Goal: Information Seeking & Learning: Learn about a topic

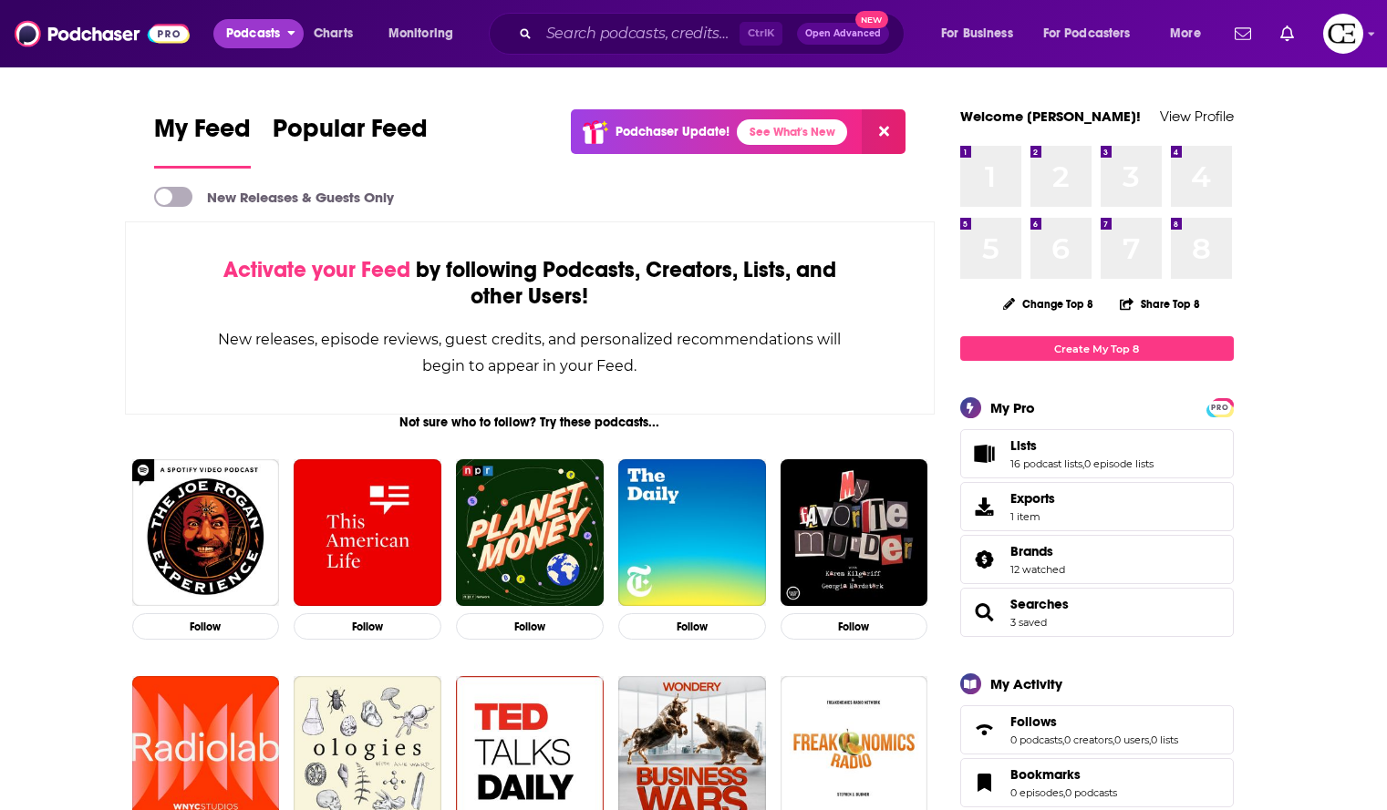
click at [251, 27] on span "Podcasts" at bounding box center [253, 34] width 54 height 26
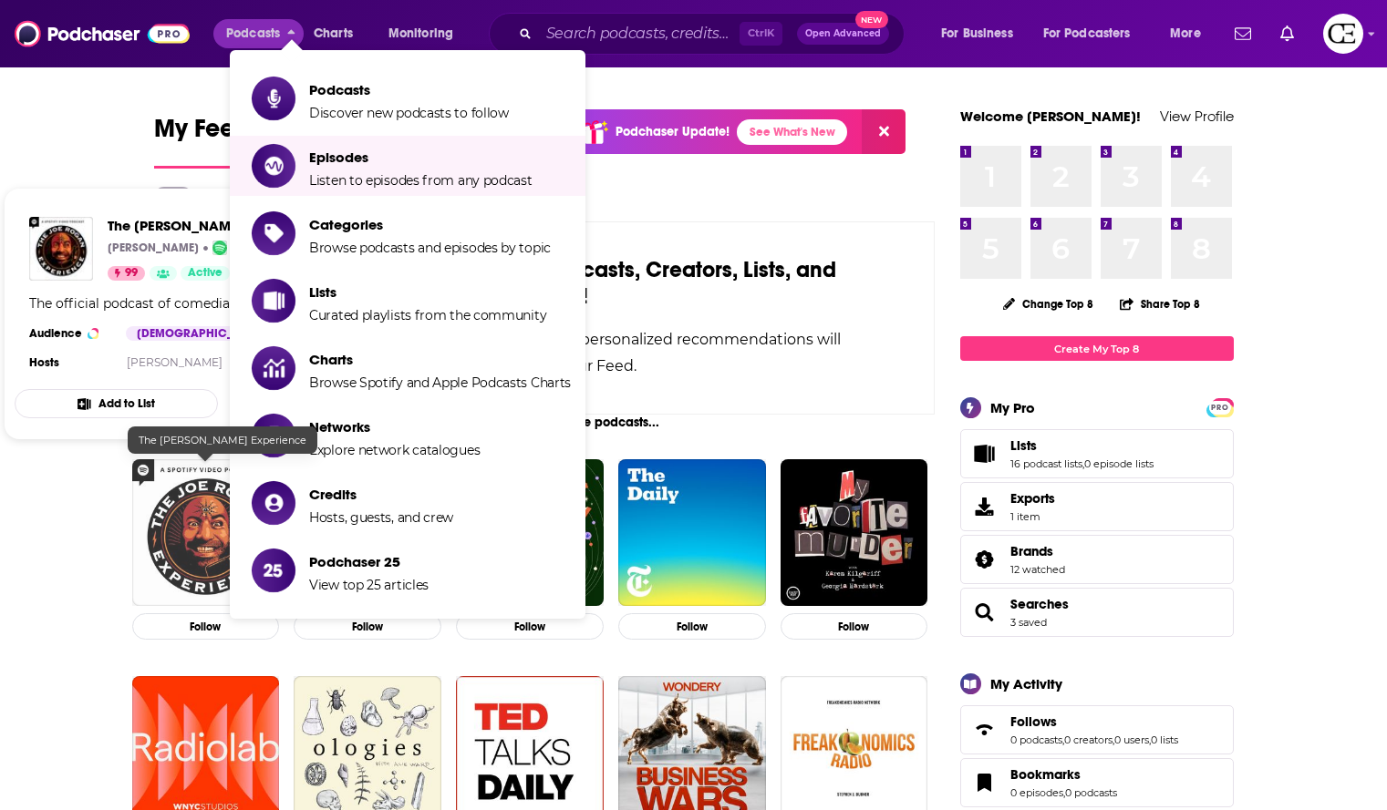
click at [148, 550] on img "The Joe Rogan Experience" at bounding box center [206, 533] width 148 height 148
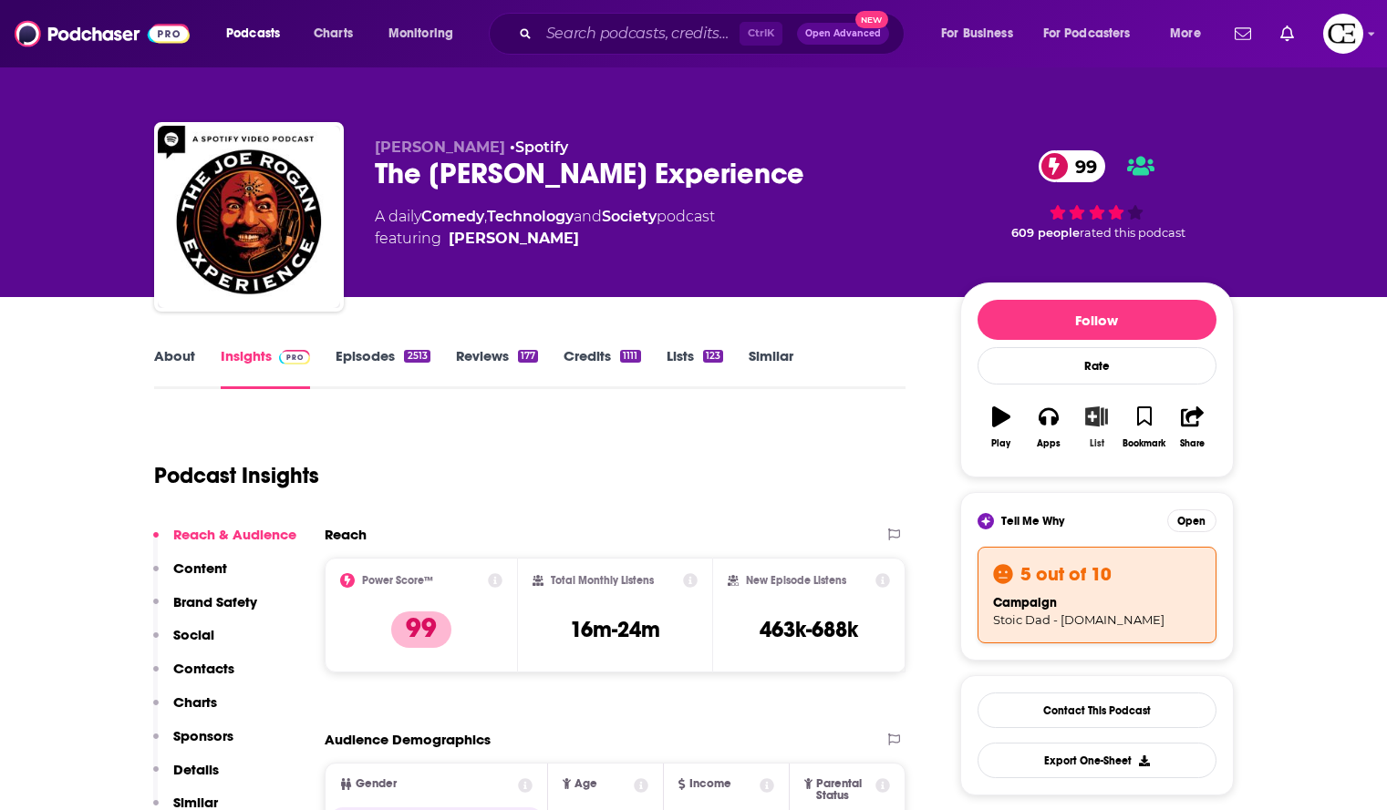
click at [1106, 429] on button "List" at bounding box center [1095, 428] width 47 height 66
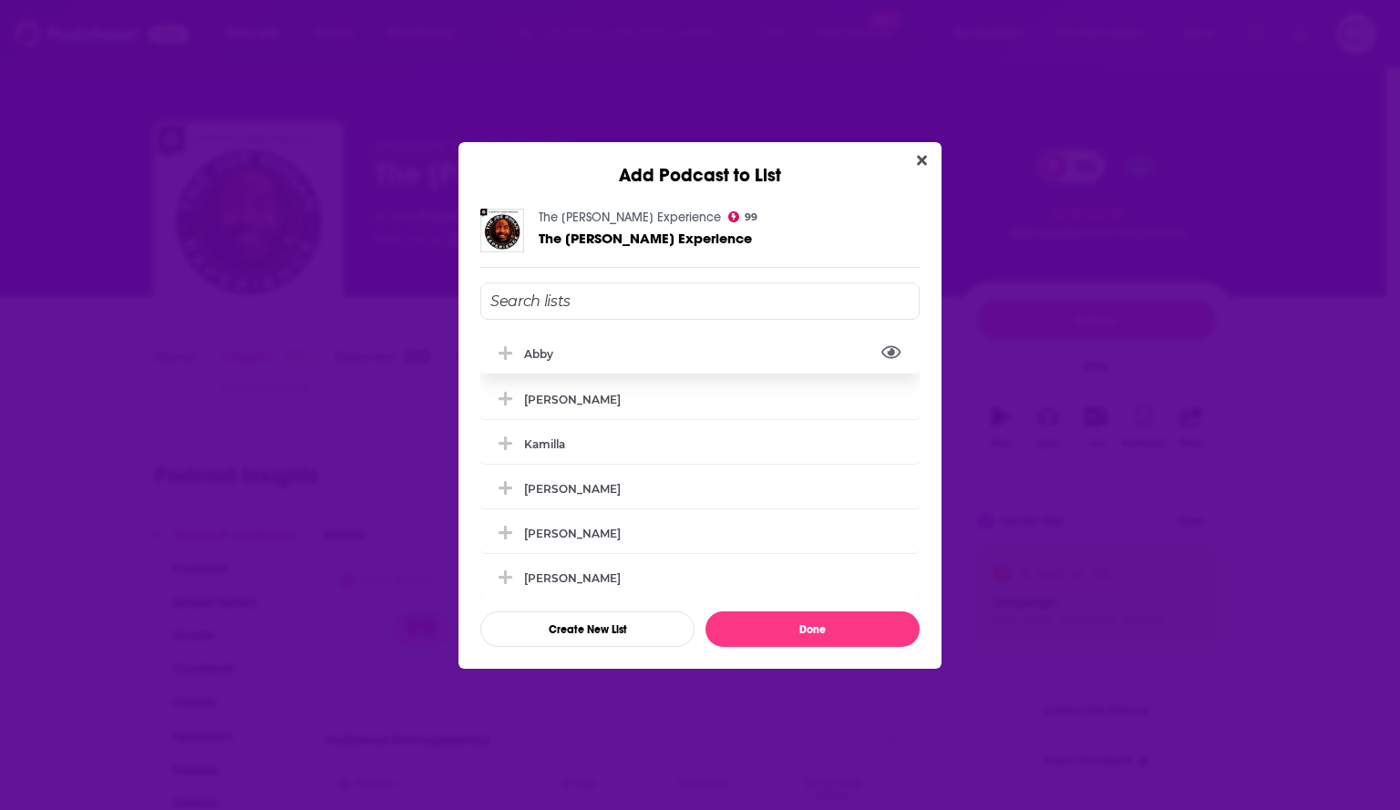
click at [883, 358] on icon "View Link" at bounding box center [892, 352] width 20 height 17
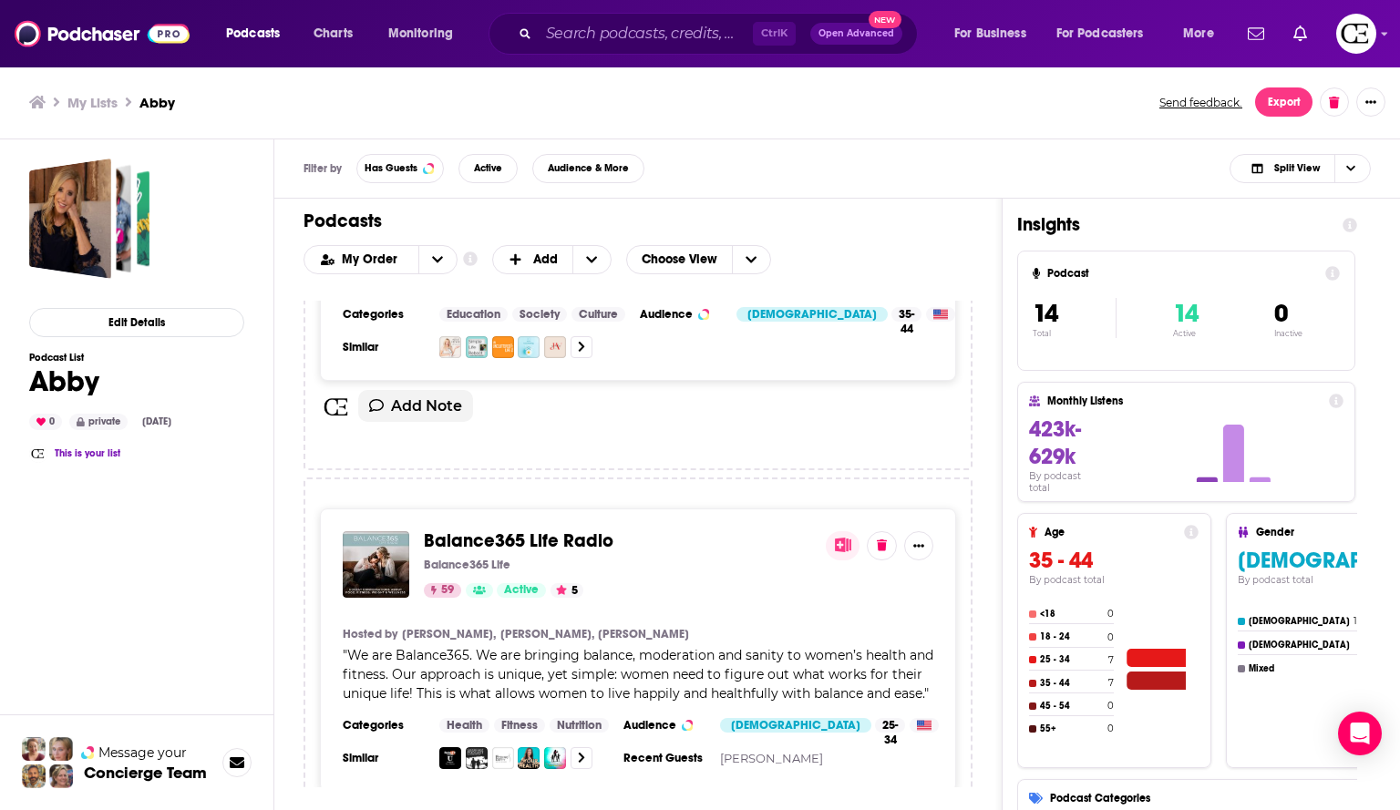
scroll to position [1951, 0]
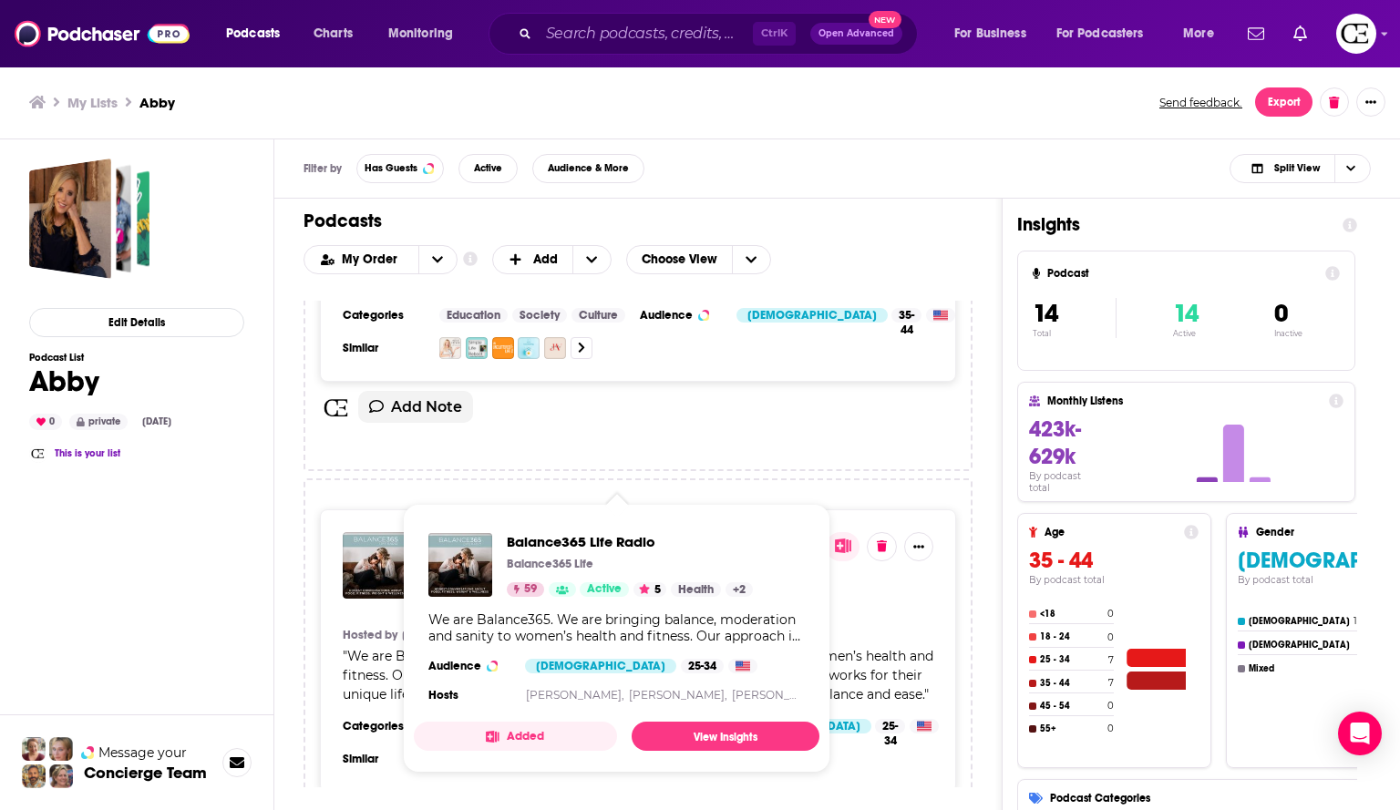
click at [650, 543] on span "Balance365 Life Radio" at bounding box center [630, 541] width 246 height 17
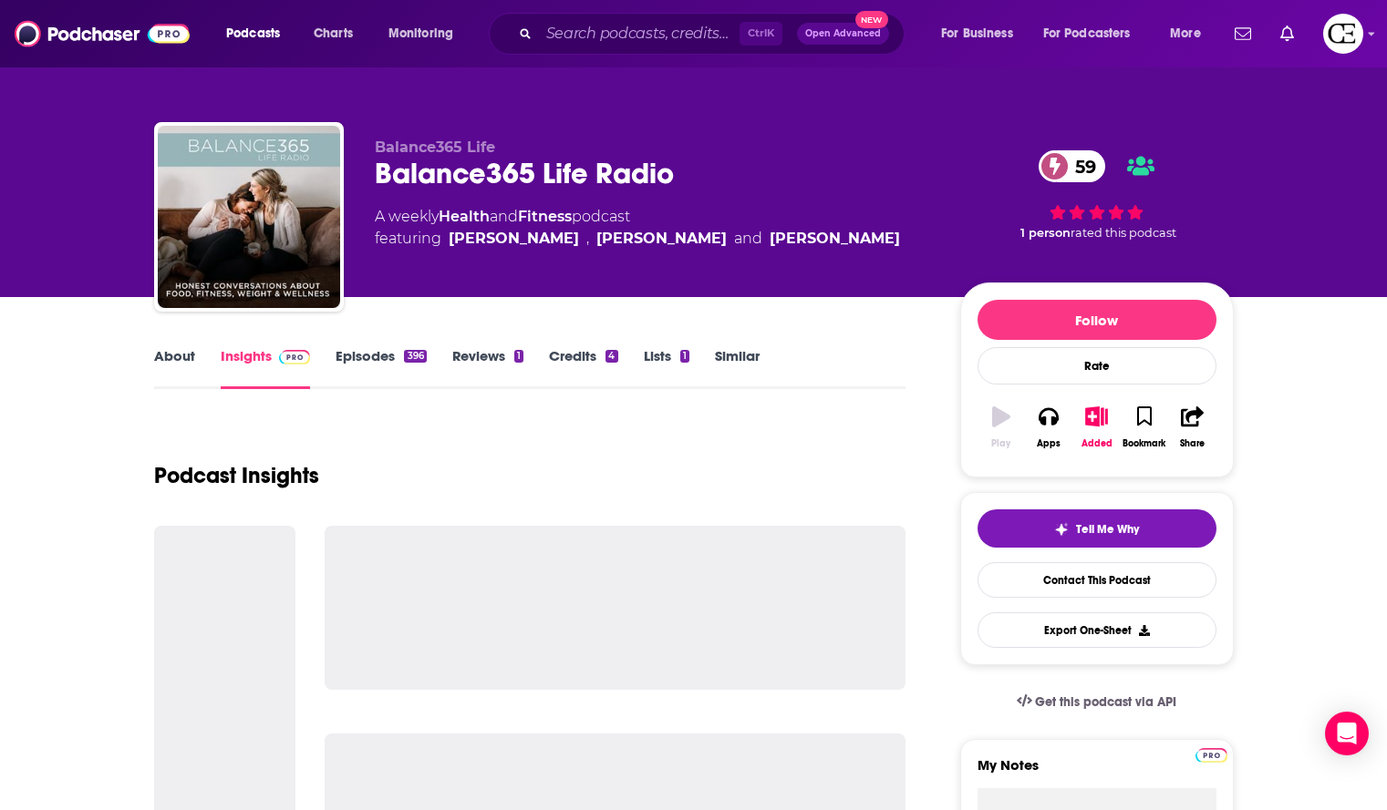
click at [652, 543] on div at bounding box center [616, 608] width 582 height 164
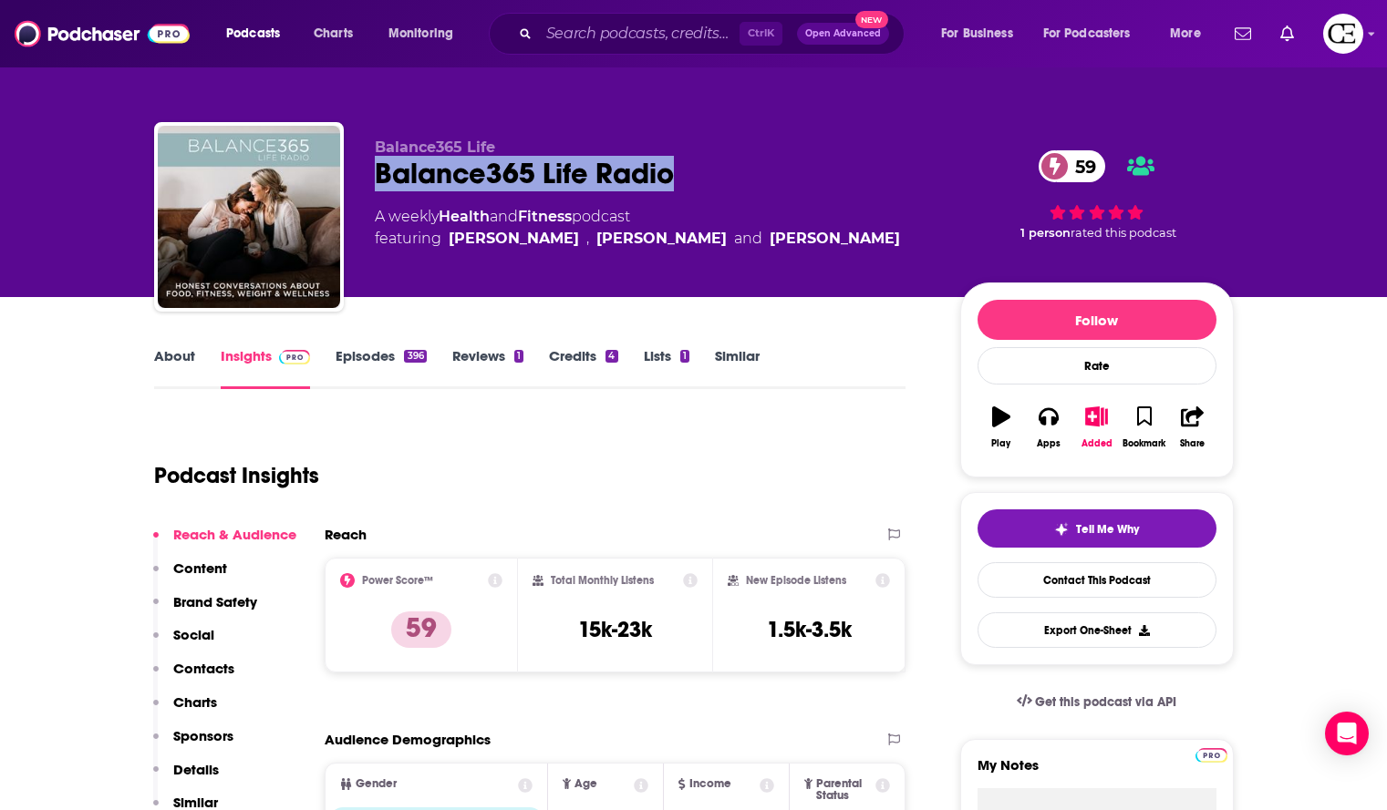
drag, startPoint x: 556, startPoint y: 158, endPoint x: 374, endPoint y: 170, distance: 182.7
click at [375, 170] on div "Balance365 Life Radio 59" at bounding box center [653, 174] width 556 height 36
click at [1100, 423] on icon "button" at bounding box center [1096, 417] width 23 height 20
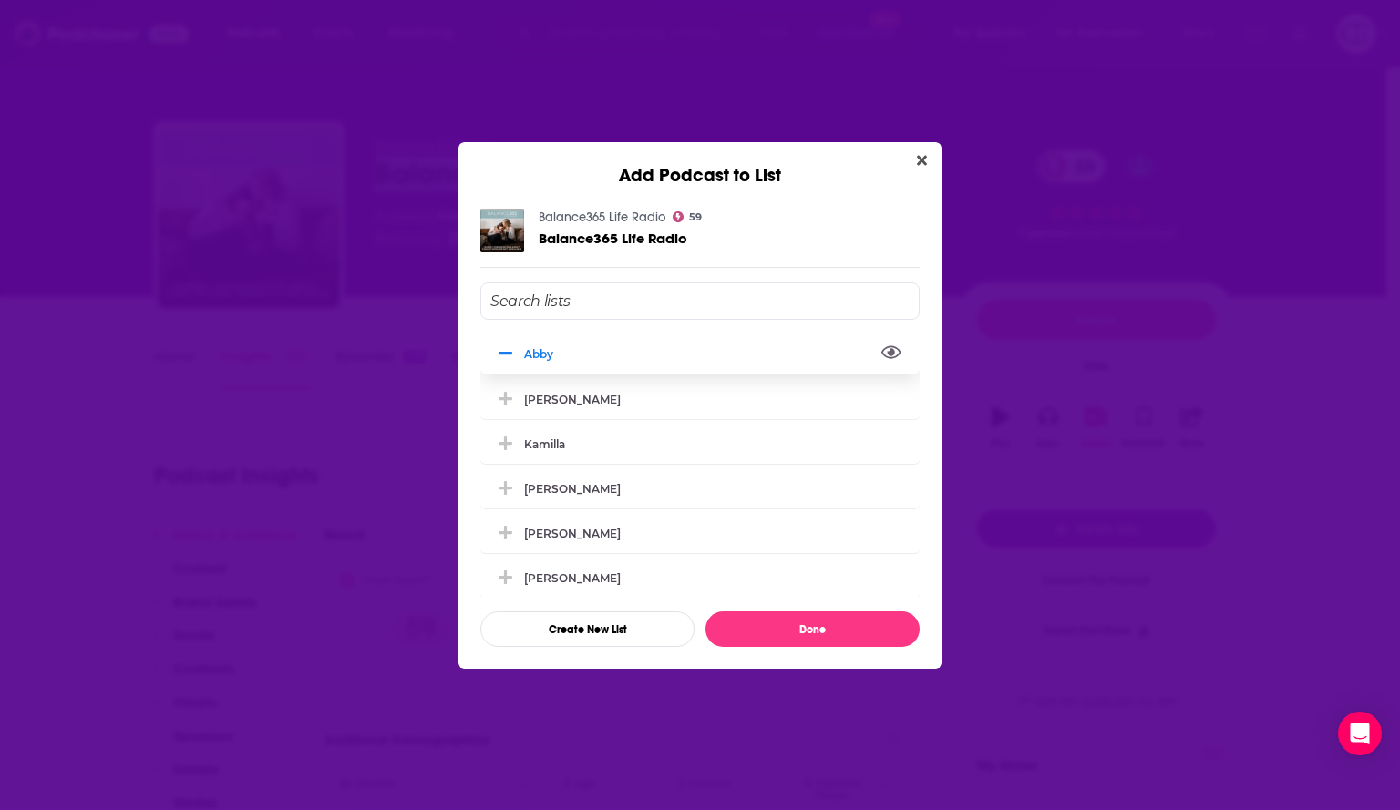
click at [882, 349] on icon "View Link" at bounding box center [892, 352] width 20 height 13
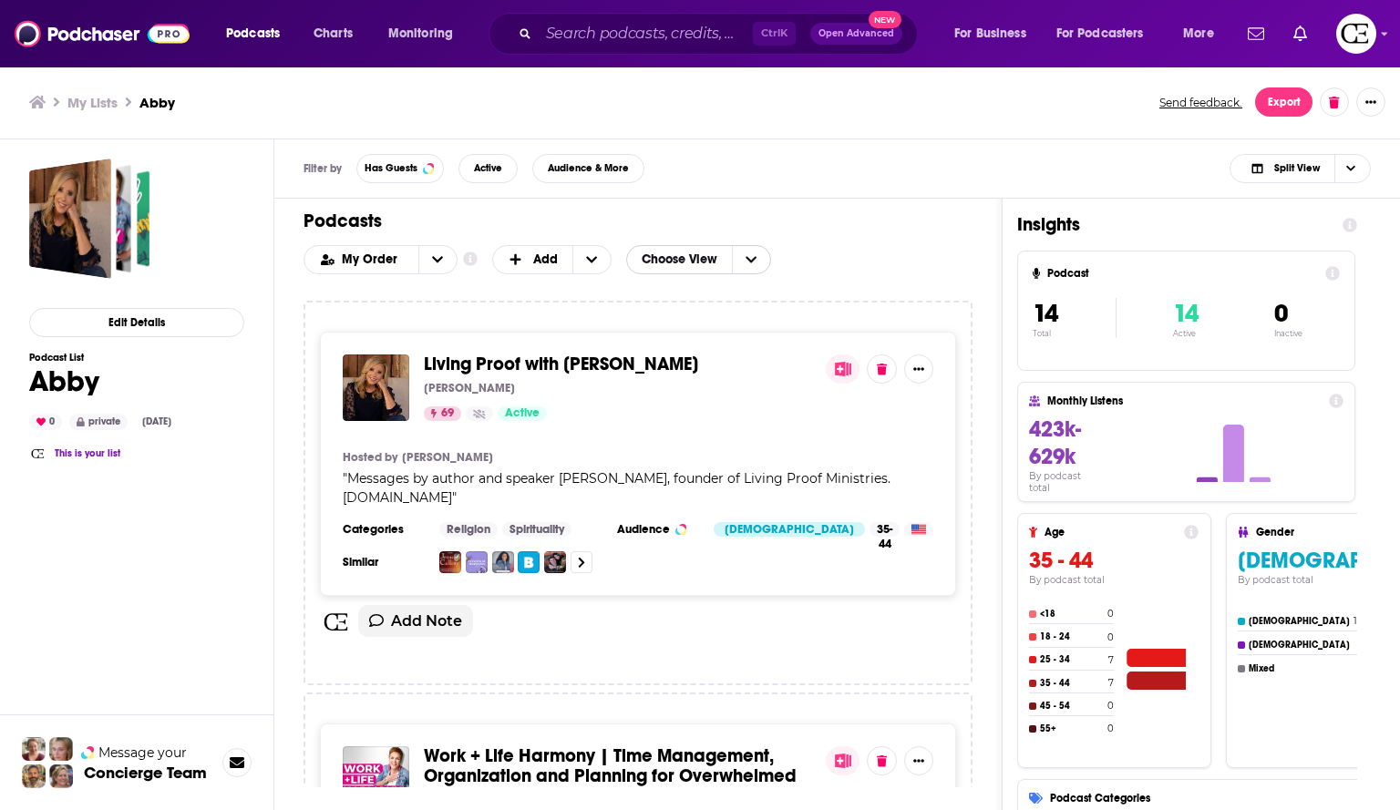
click at [738, 262] on span "Choose View" at bounding box center [751, 259] width 38 height 27
click at [700, 308] on div "Table" at bounding box center [709, 319] width 166 height 31
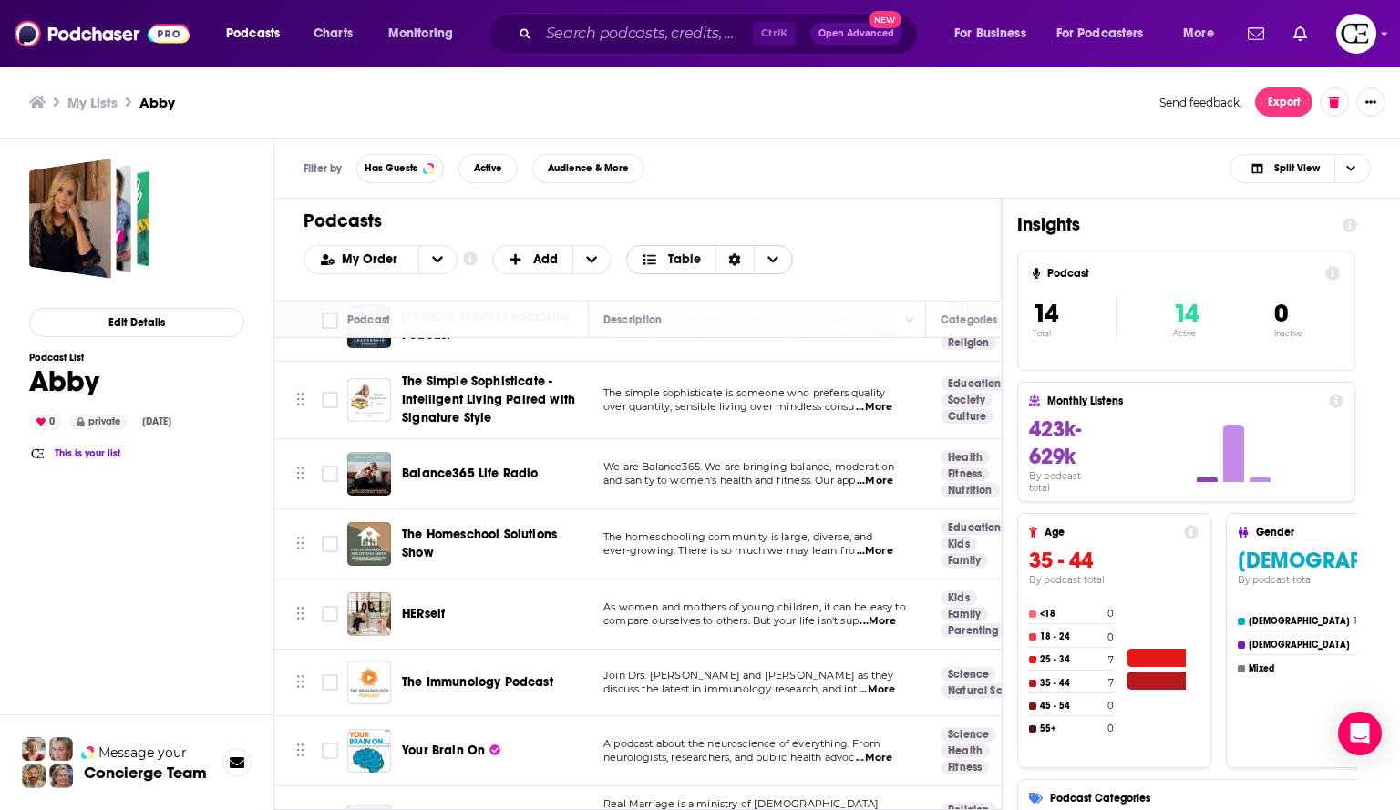
scroll to position [291, 0]
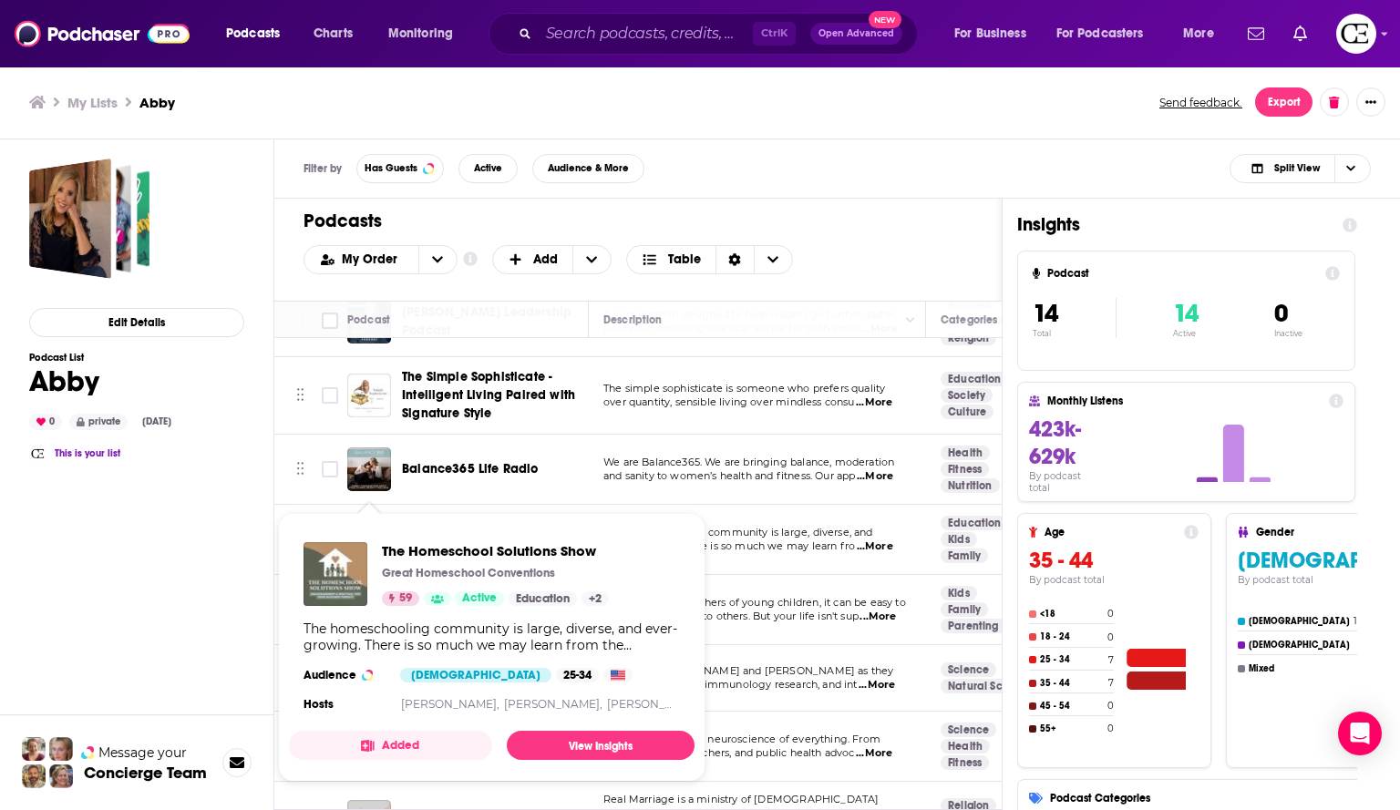
drag, startPoint x: 373, startPoint y: 544, endPoint x: 386, endPoint y: 573, distance: 31.8
drag, startPoint x: 386, startPoint y: 573, endPoint x: 343, endPoint y: 572, distance: 42.9
click at [343, 572] on img "The Homeschool Solutions Show" at bounding box center [336, 574] width 64 height 64
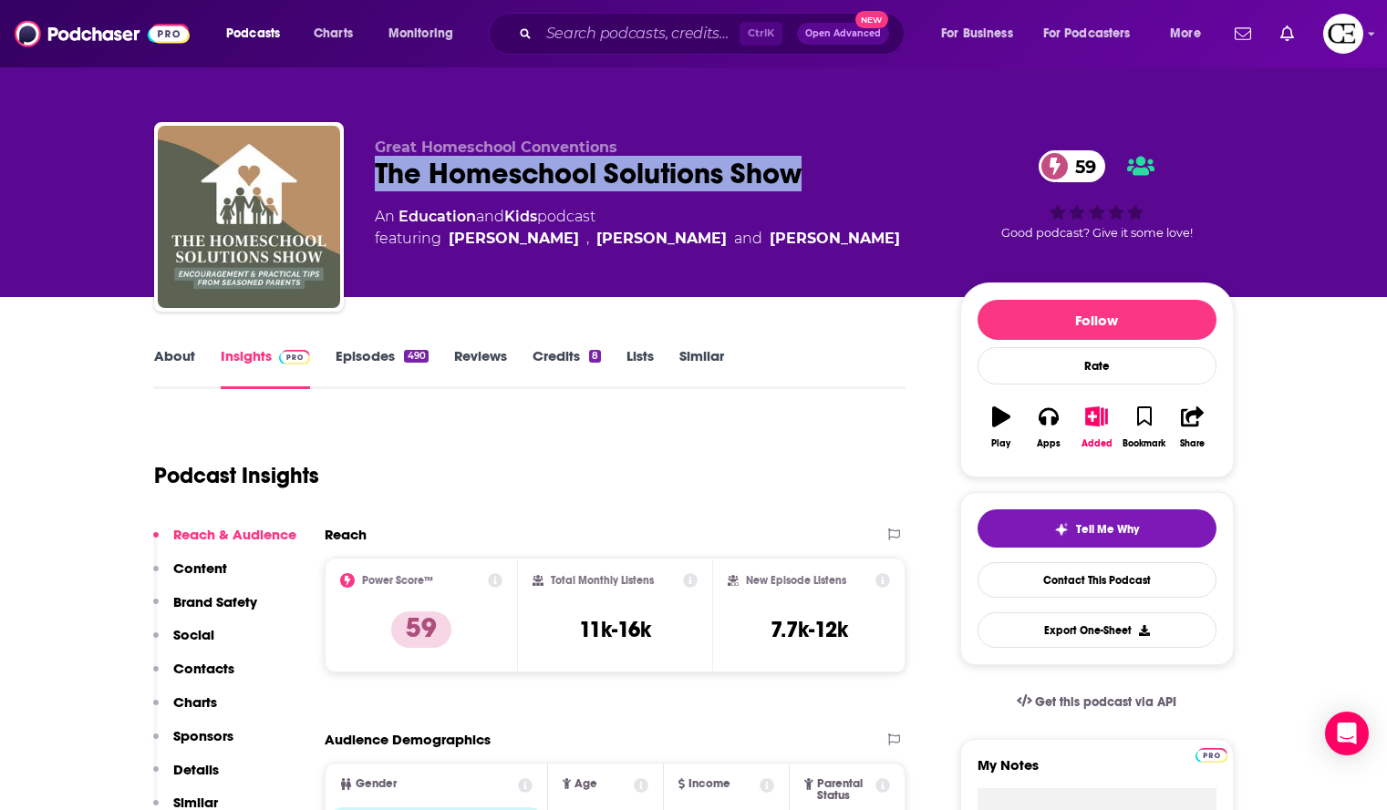
drag, startPoint x: 802, startPoint y: 177, endPoint x: 372, endPoint y: 181, distance: 430.3
click at [372, 181] on div "Great Homeschool Conventions The Homeschool Solutions Show 59 An Education and …" at bounding box center [693, 220] width 1079 height 197
copy h2 "The Homeschool Solutions Show"
click at [1089, 409] on icon "button" at bounding box center [1096, 417] width 23 height 20
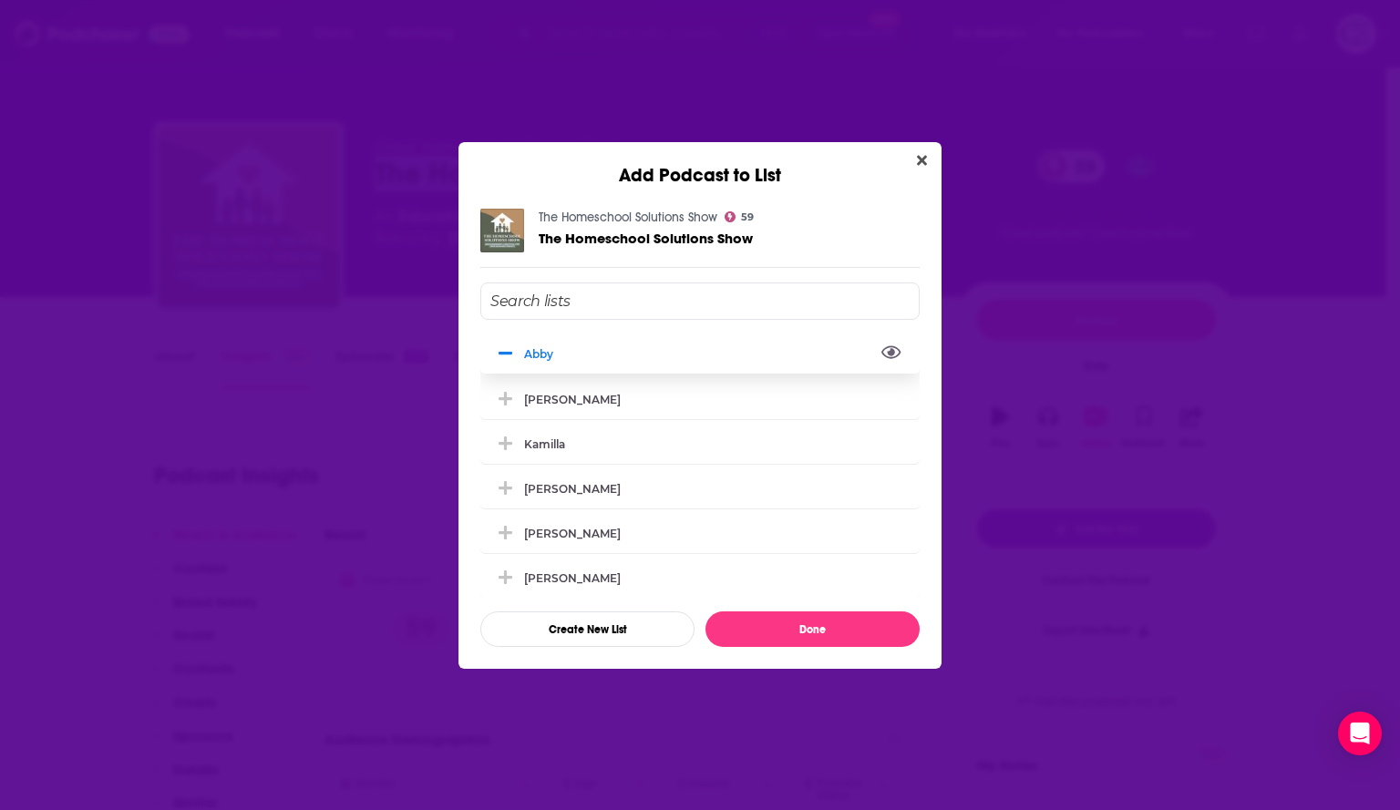
click at [882, 346] on icon "View Link" at bounding box center [892, 352] width 20 height 13
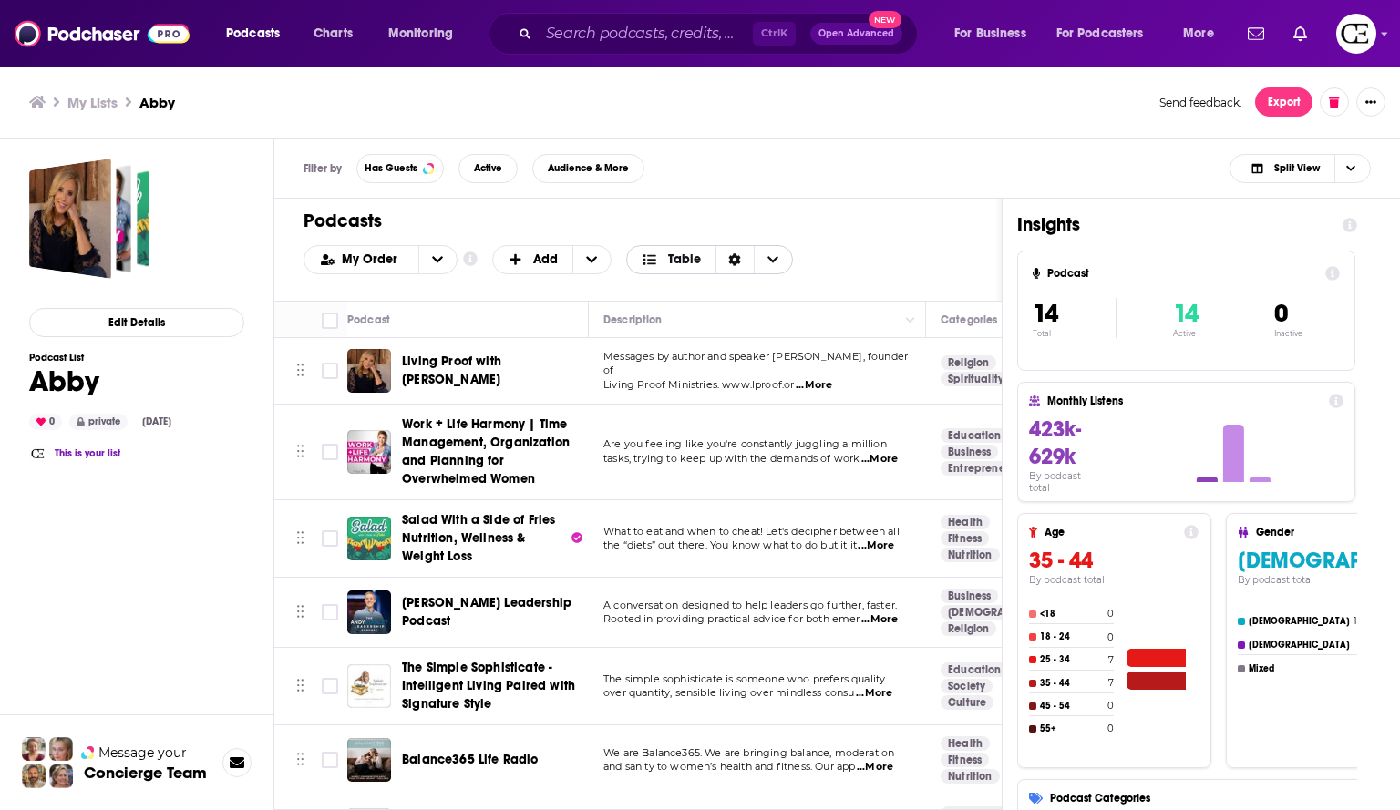
click at [730, 260] on icon "Sort Direction" at bounding box center [734, 259] width 13 height 13
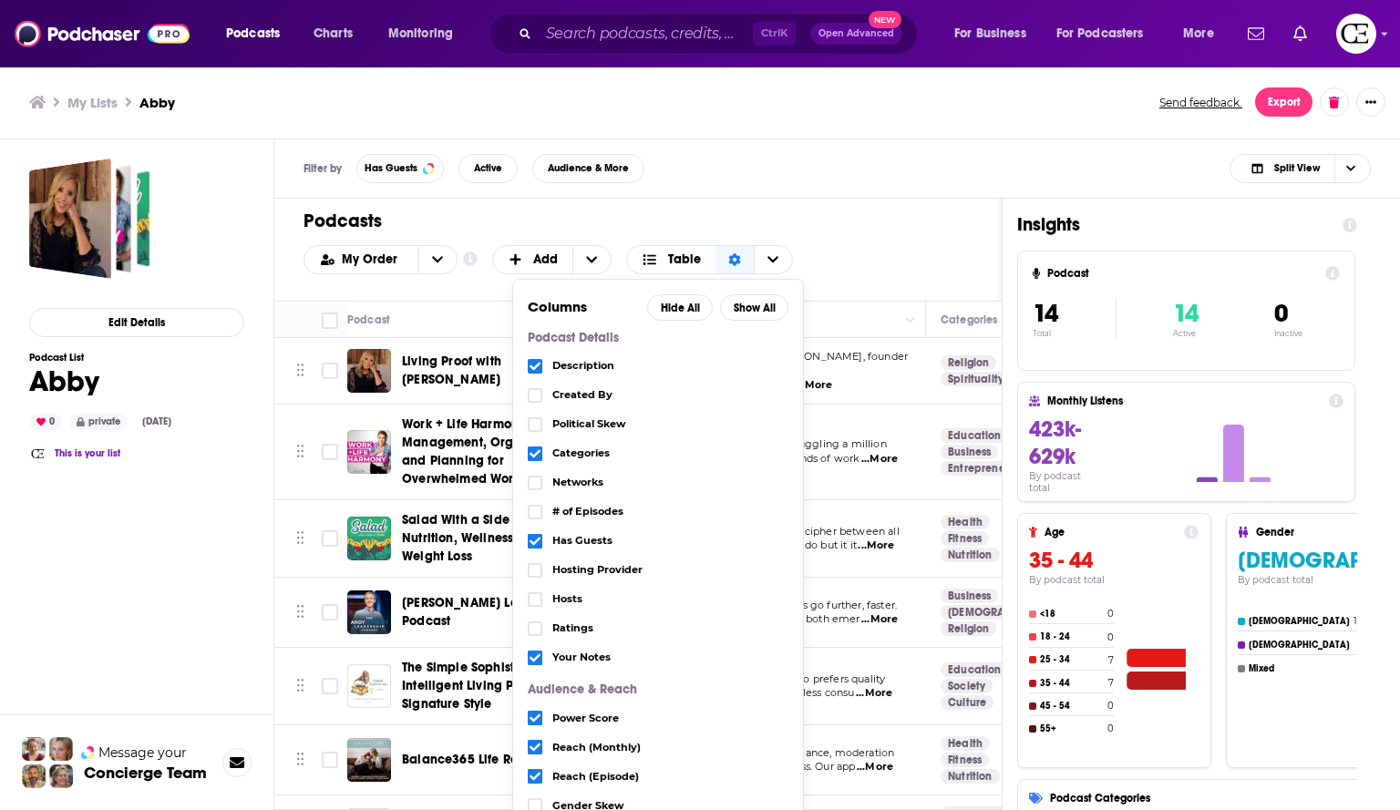
click at [536, 366] on icon "Choose View" at bounding box center [535, 366] width 11 height 11
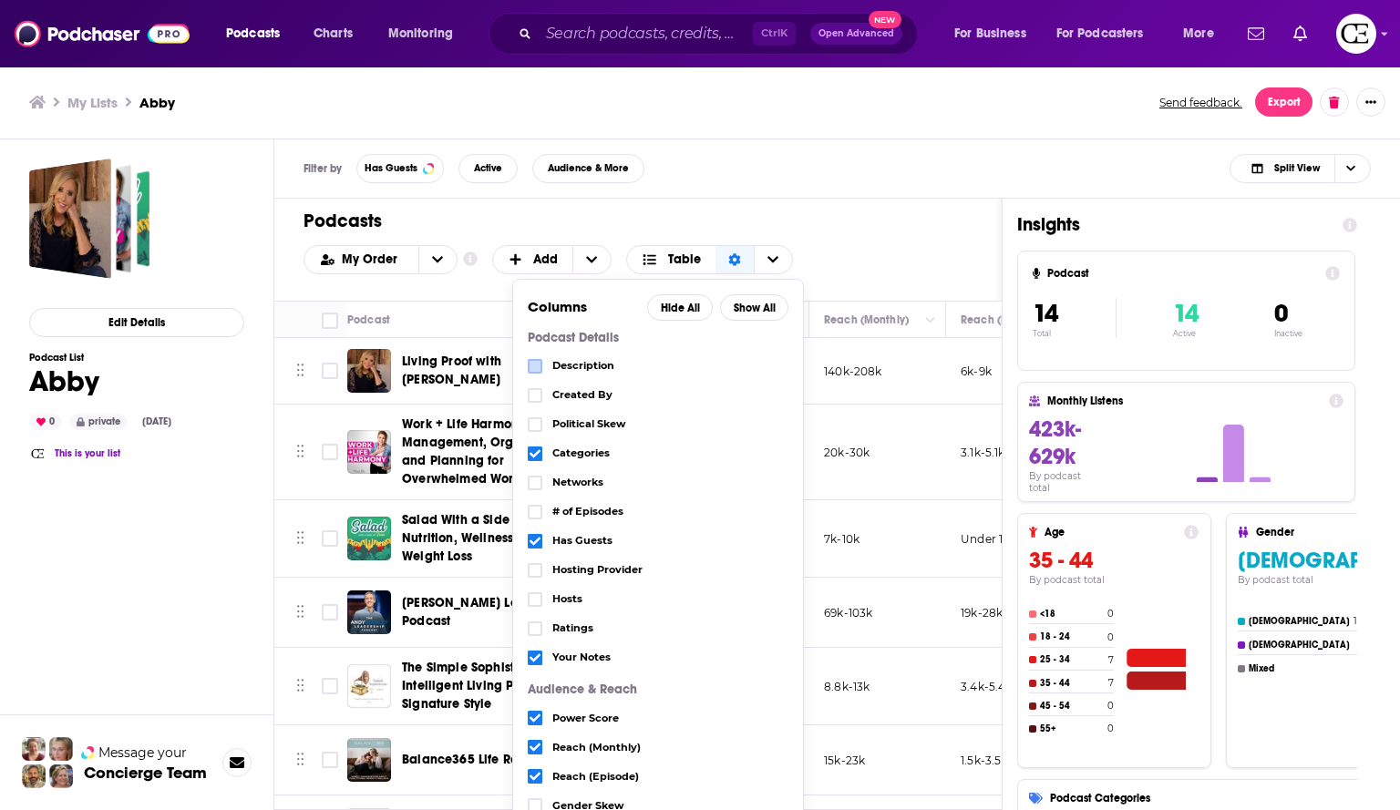
click at [546, 451] on div "Categories" at bounding box center [658, 453] width 261 height 29
click at [534, 454] on icon "Choose View" at bounding box center [535, 454] width 11 height 8
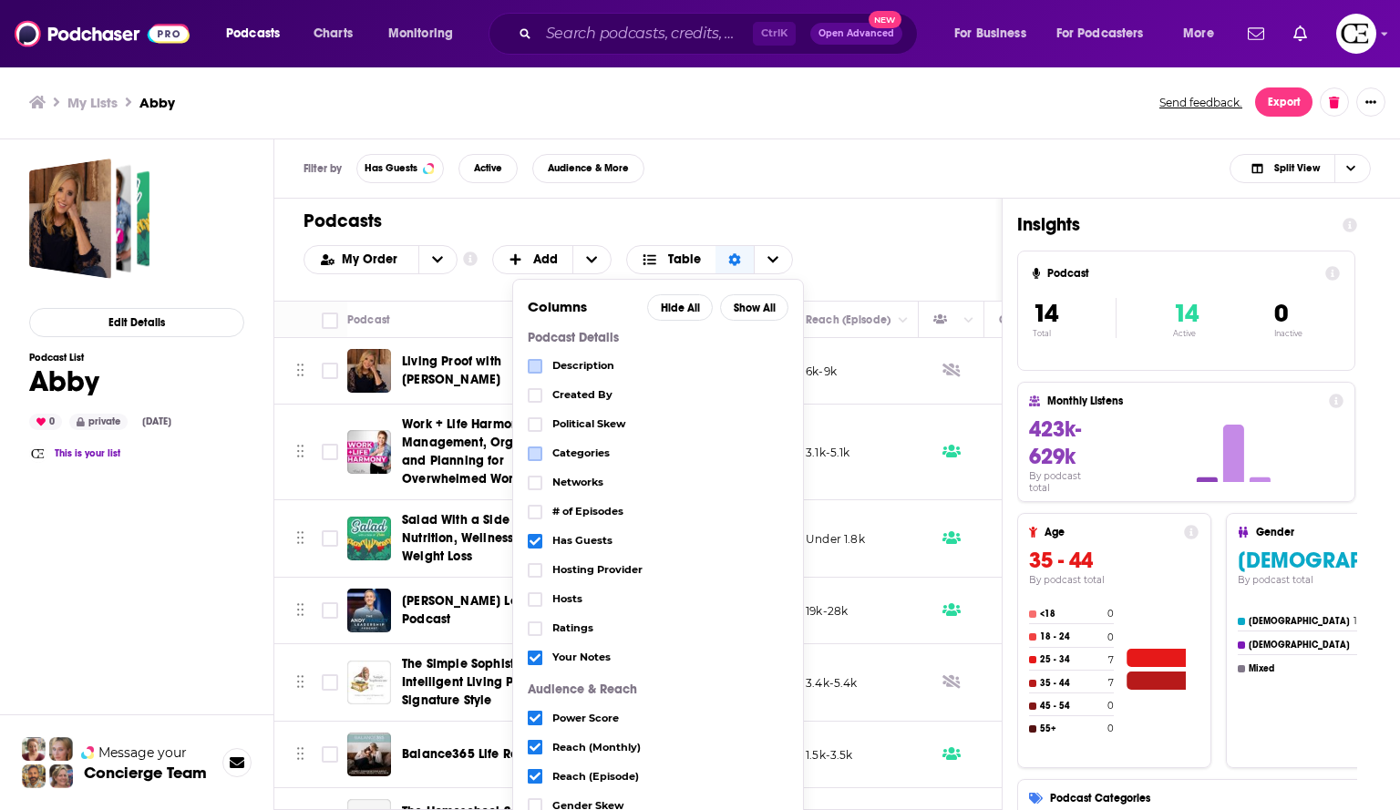
click at [532, 542] on icon "Choose View" at bounding box center [535, 541] width 11 height 11
click at [532, 657] on icon "Choose View" at bounding box center [535, 658] width 11 height 11
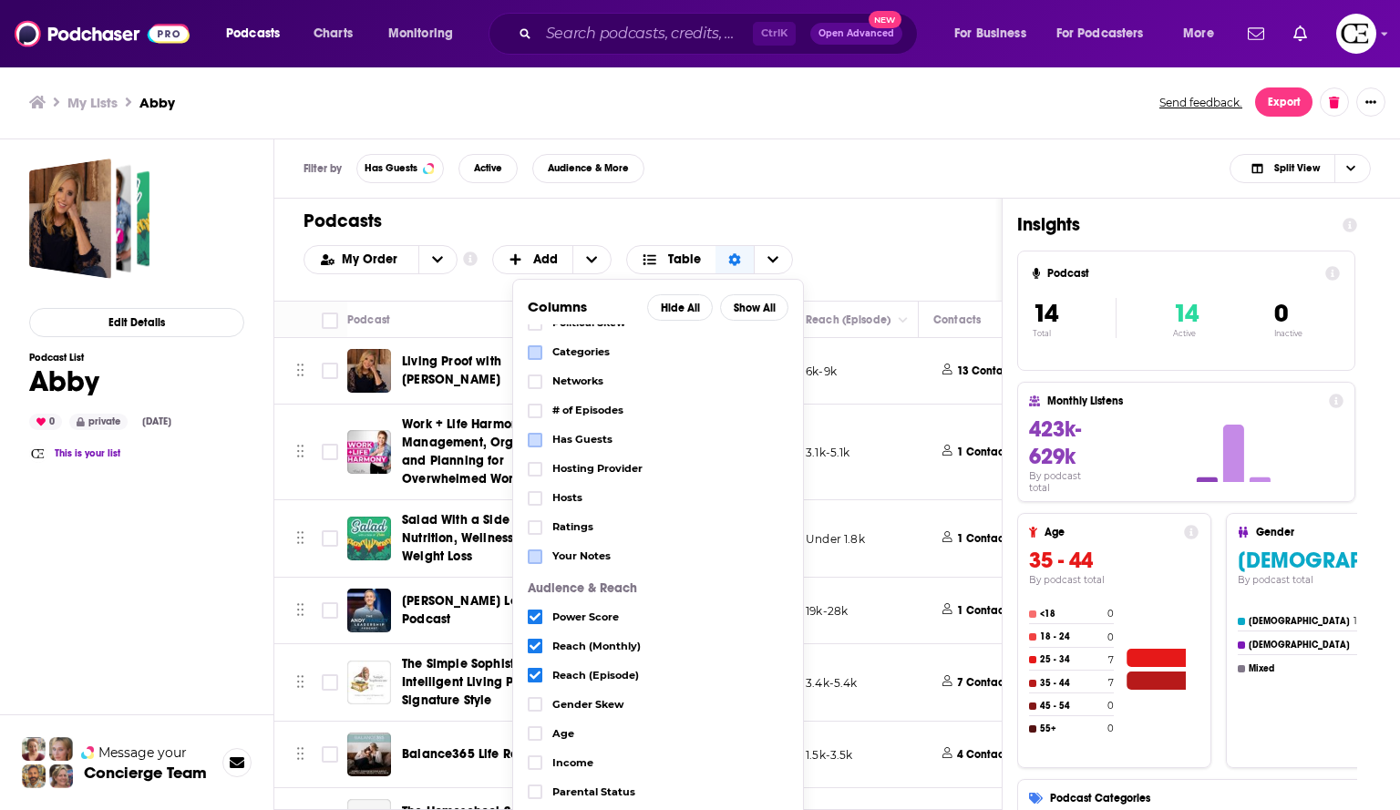
scroll to position [108, 0]
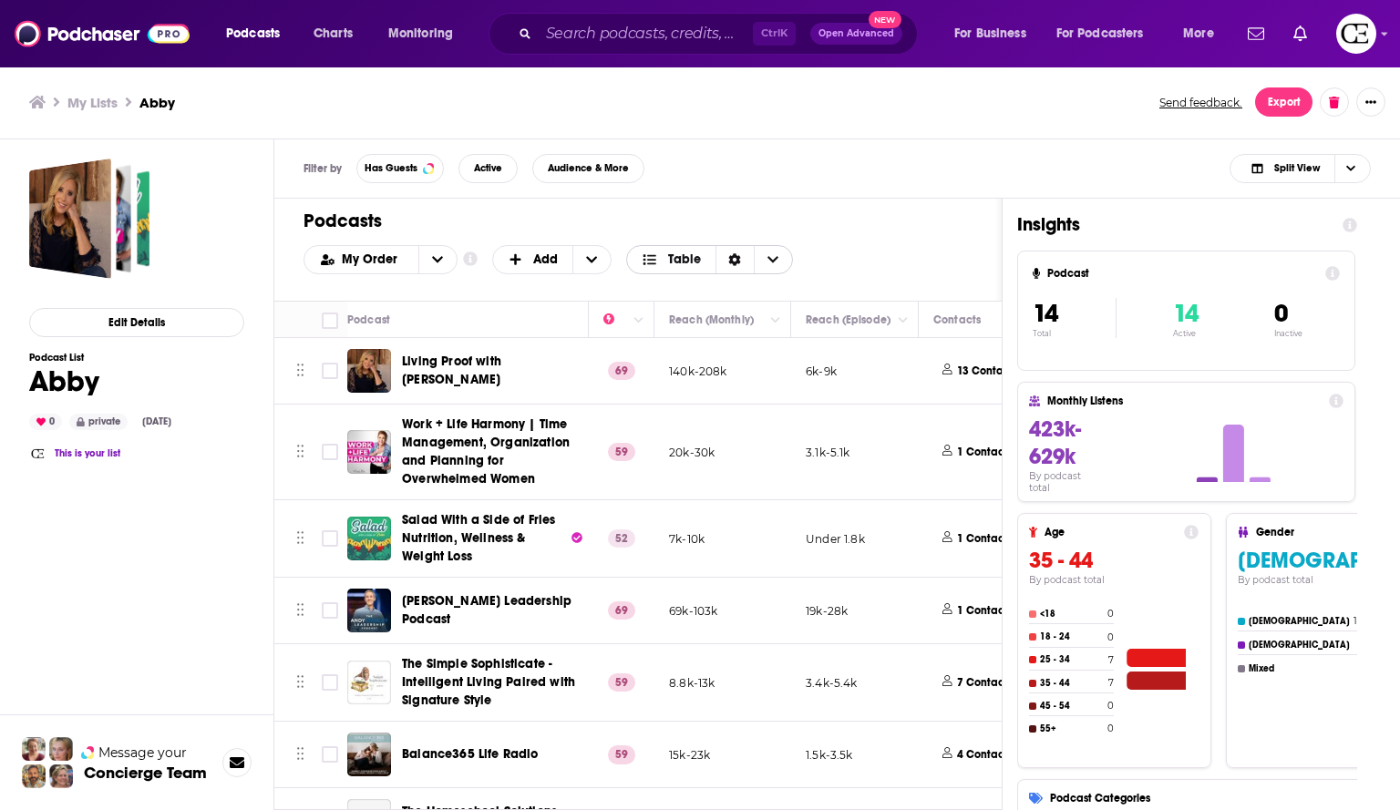
click at [781, 248] on span "Choose View" at bounding box center [773, 259] width 38 height 27
click at [849, 172] on div "Filter by Has Guests Active Audience & More Split View" at bounding box center [837, 168] width 1126 height 59
click at [759, 257] on span "Choose View" at bounding box center [773, 259] width 38 height 27
click at [707, 282] on div "Card" at bounding box center [709, 289] width 167 height 31
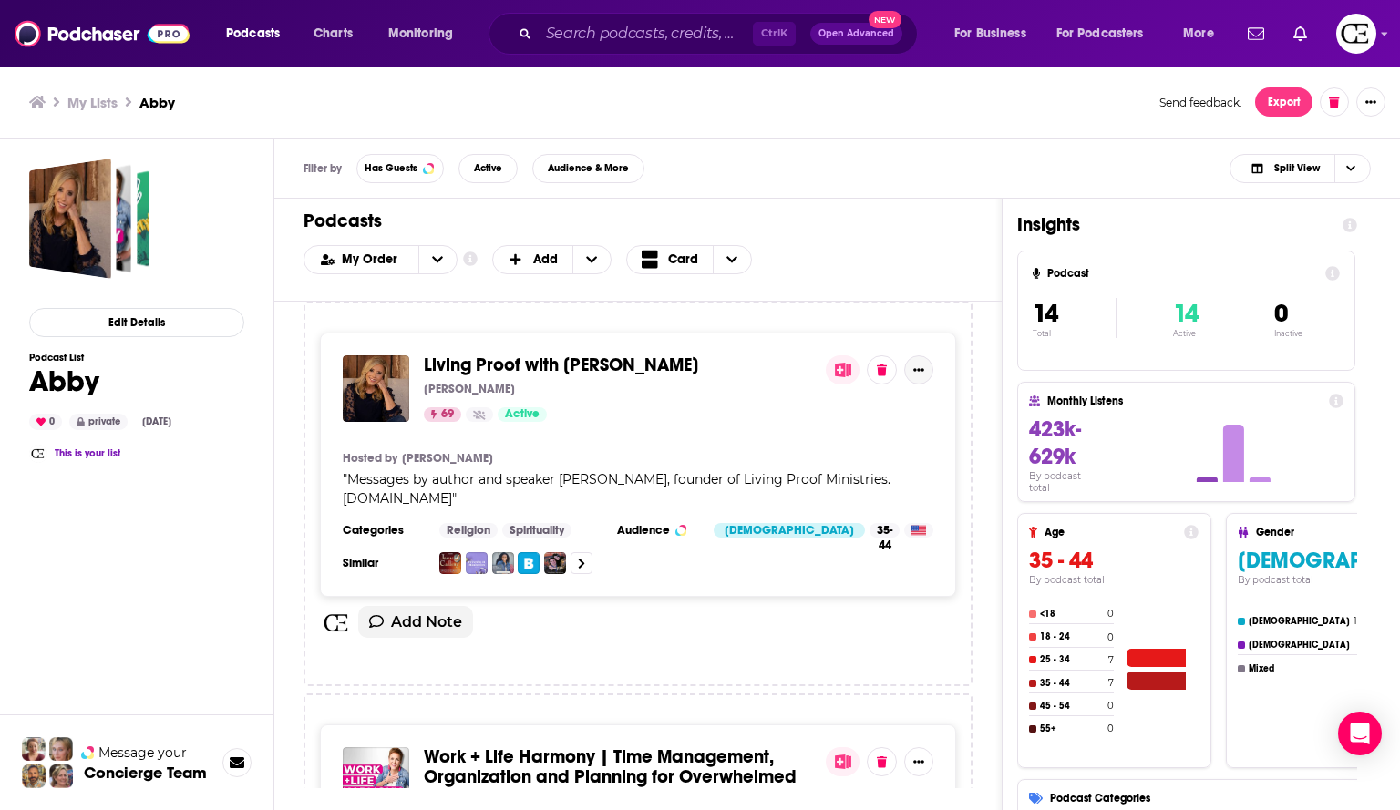
click at [914, 377] on button "Show More Button" at bounding box center [918, 370] width 29 height 29
drag, startPoint x: 843, startPoint y: 412, endPoint x: 841, endPoint y: 258, distance: 154.1
click at [841, 258] on div "My Order Customize Your List Order Select the “My Order” sort and remove all fi…" at bounding box center [638, 259] width 669 height 29
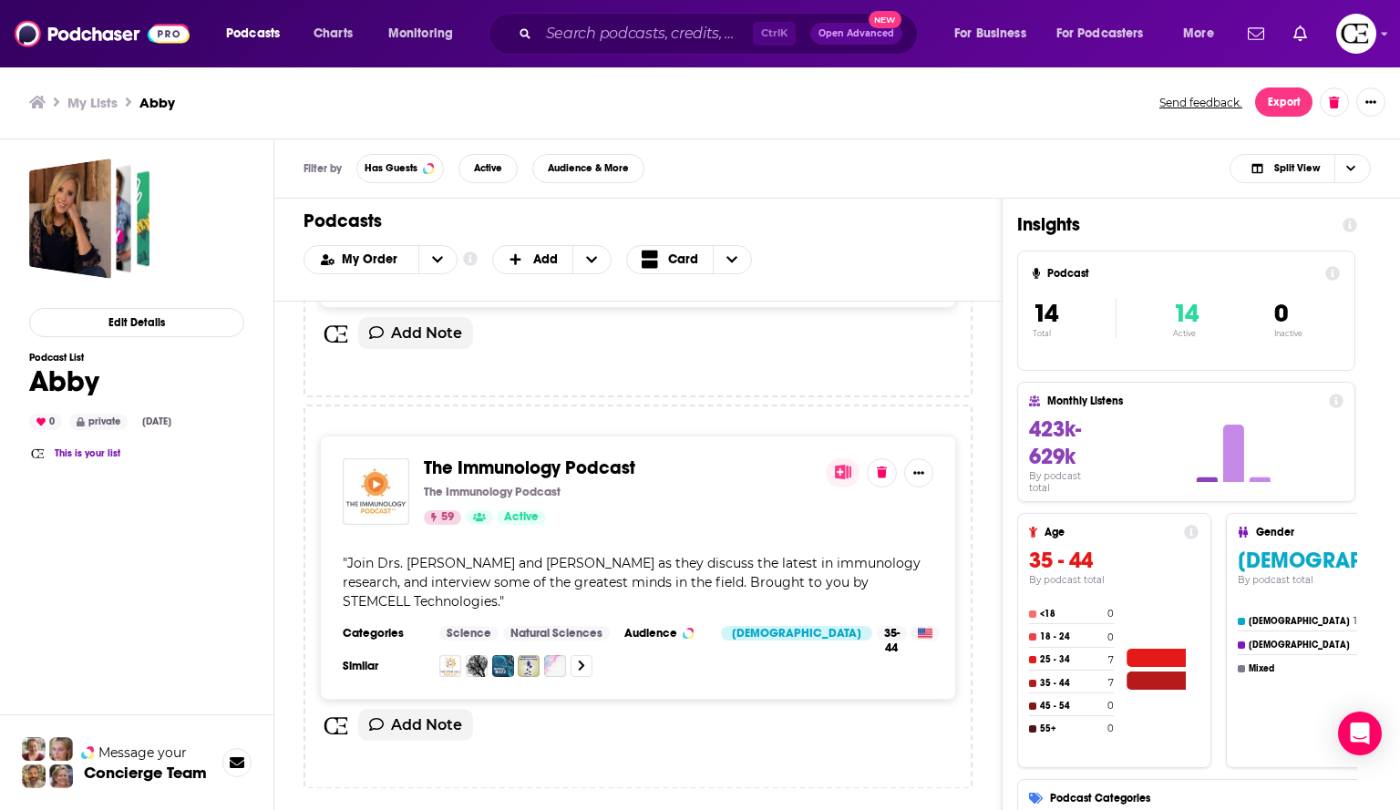
scroll to position [3307, 0]
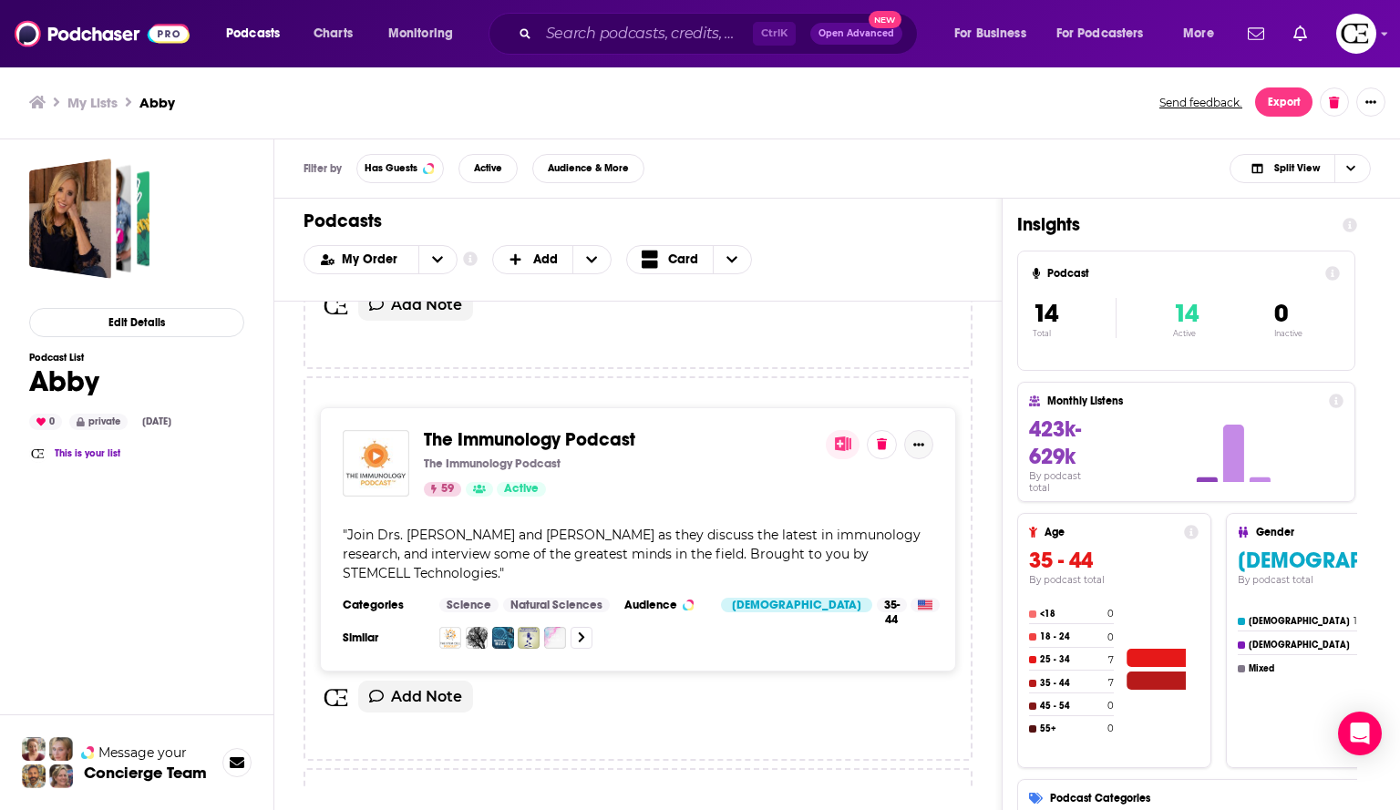
click at [924, 432] on button "Show More Button" at bounding box center [918, 444] width 29 height 29
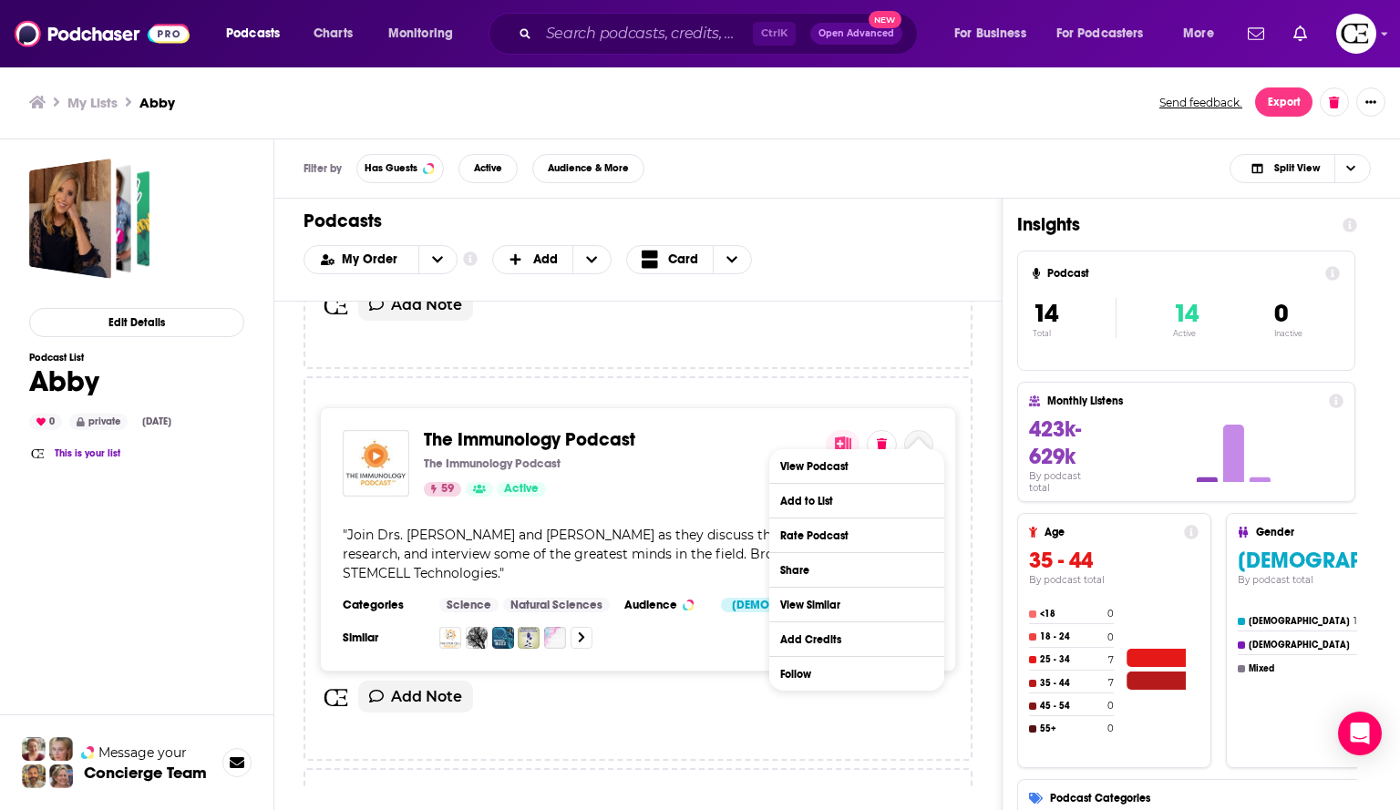
click at [917, 439] on icon "Show More Button" at bounding box center [918, 444] width 11 height 11
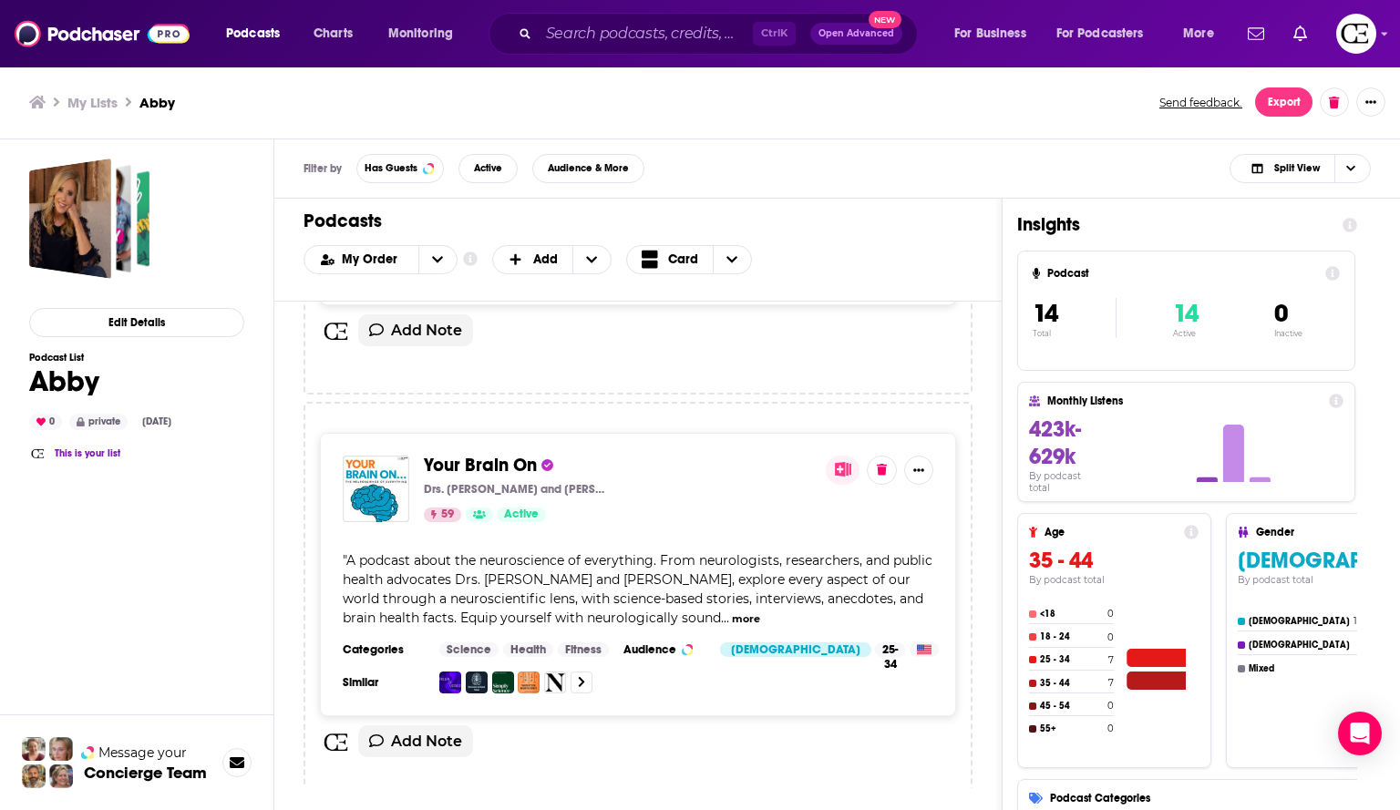
scroll to position [3688, 0]
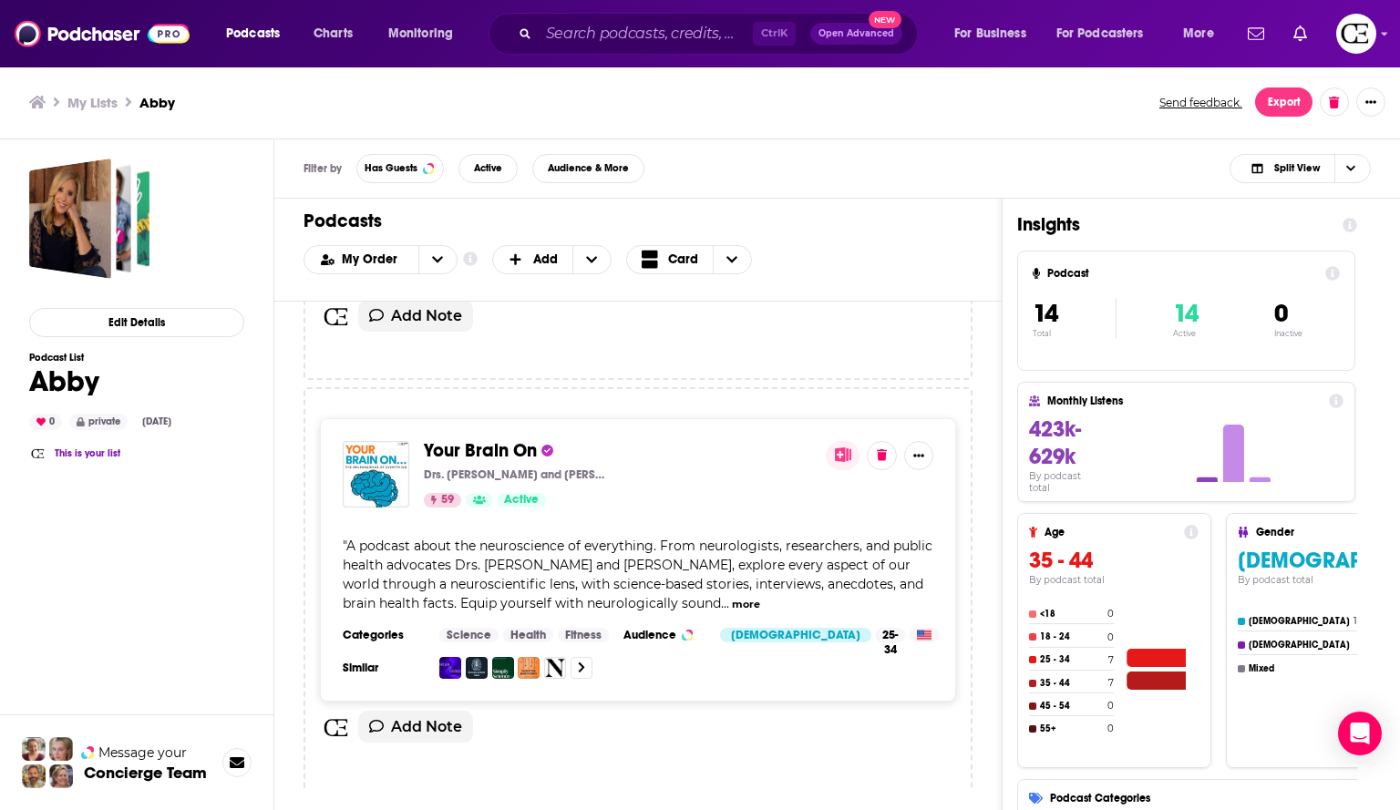
click at [916, 450] on icon "Show More Button" at bounding box center [918, 455] width 11 height 11
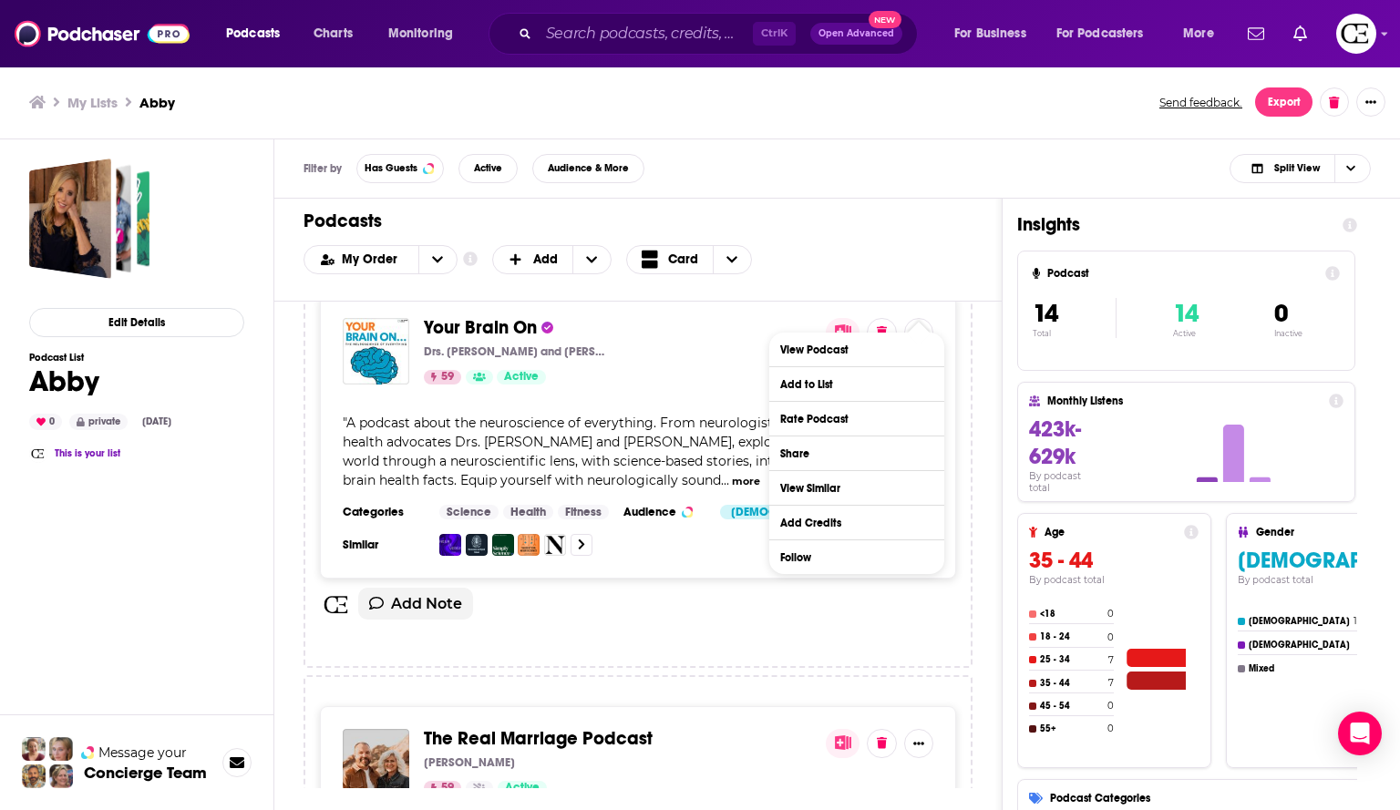
scroll to position [3815, 0]
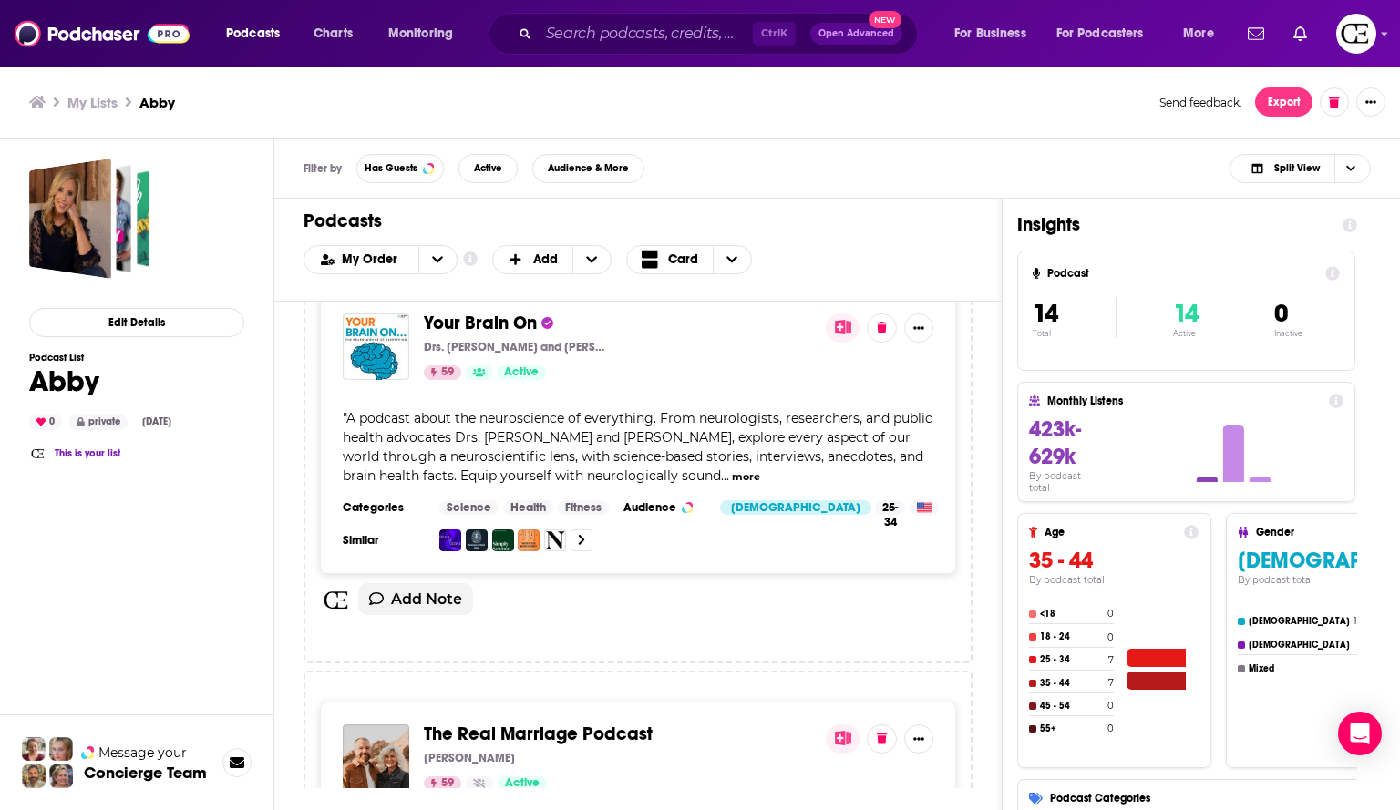
click at [992, 607] on div "Living Proof with Beth Moore Beth Moore 69 Active Hosted by Beth Moore " Messag…" at bounding box center [638, 545] width 728 height 486
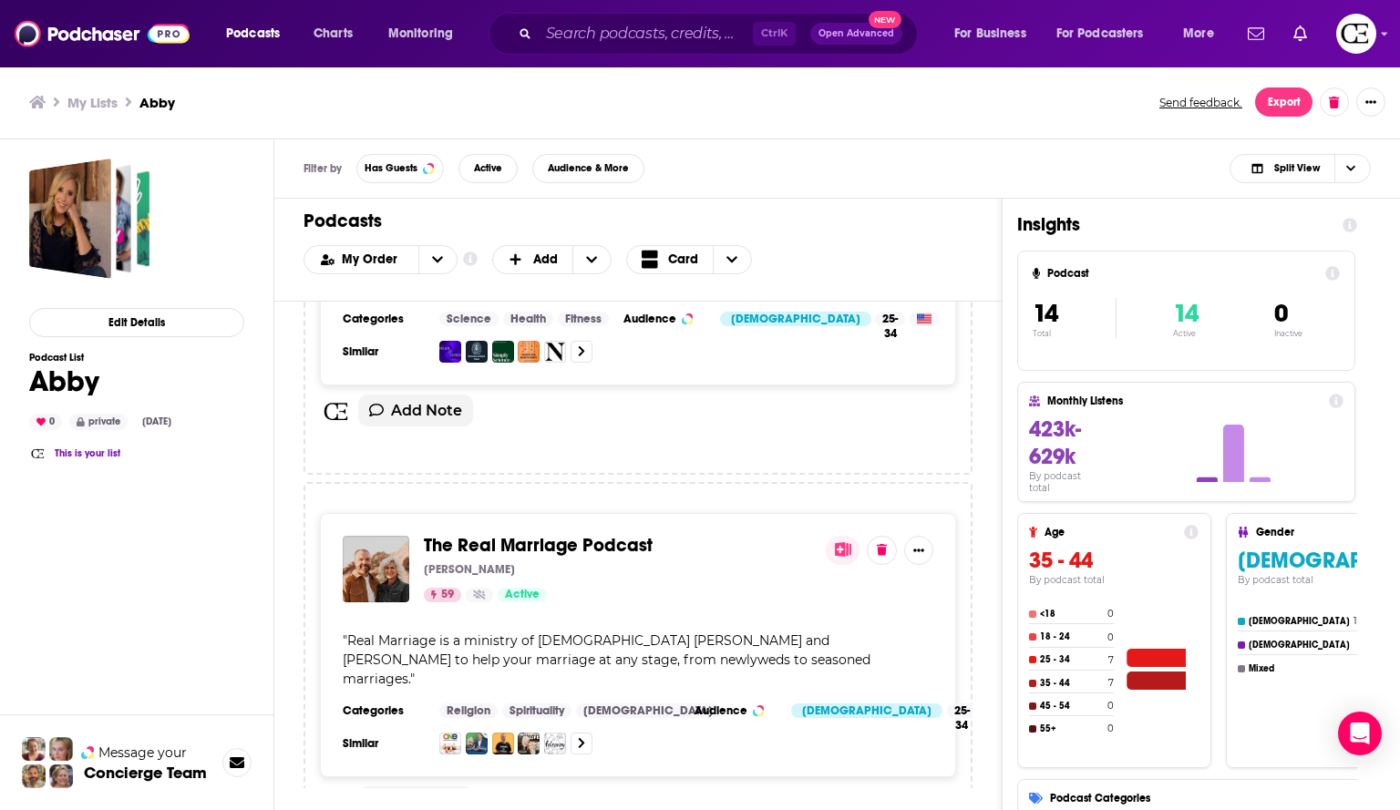
scroll to position [4005, 0]
click at [919, 542] on button "Show More Button" at bounding box center [918, 549] width 29 height 29
click at [952, 558] on div "The Real Marriage Podcast Mark Driscoll 59 Active " Real Marriage is a ministry…" at bounding box center [638, 644] width 636 height 264
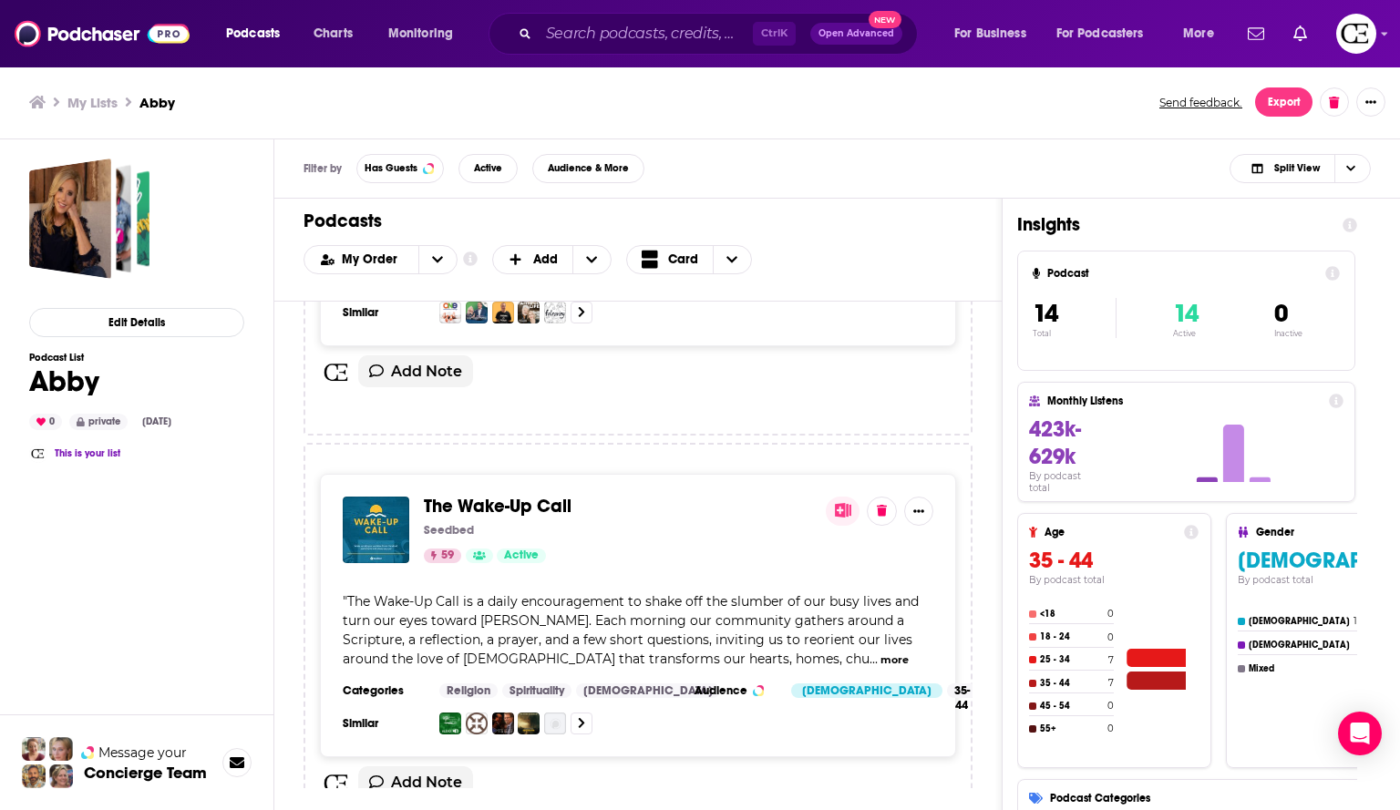
scroll to position [4436, 0]
click at [916, 509] on icon "Show More Button" at bounding box center [918, 510] width 11 height 3
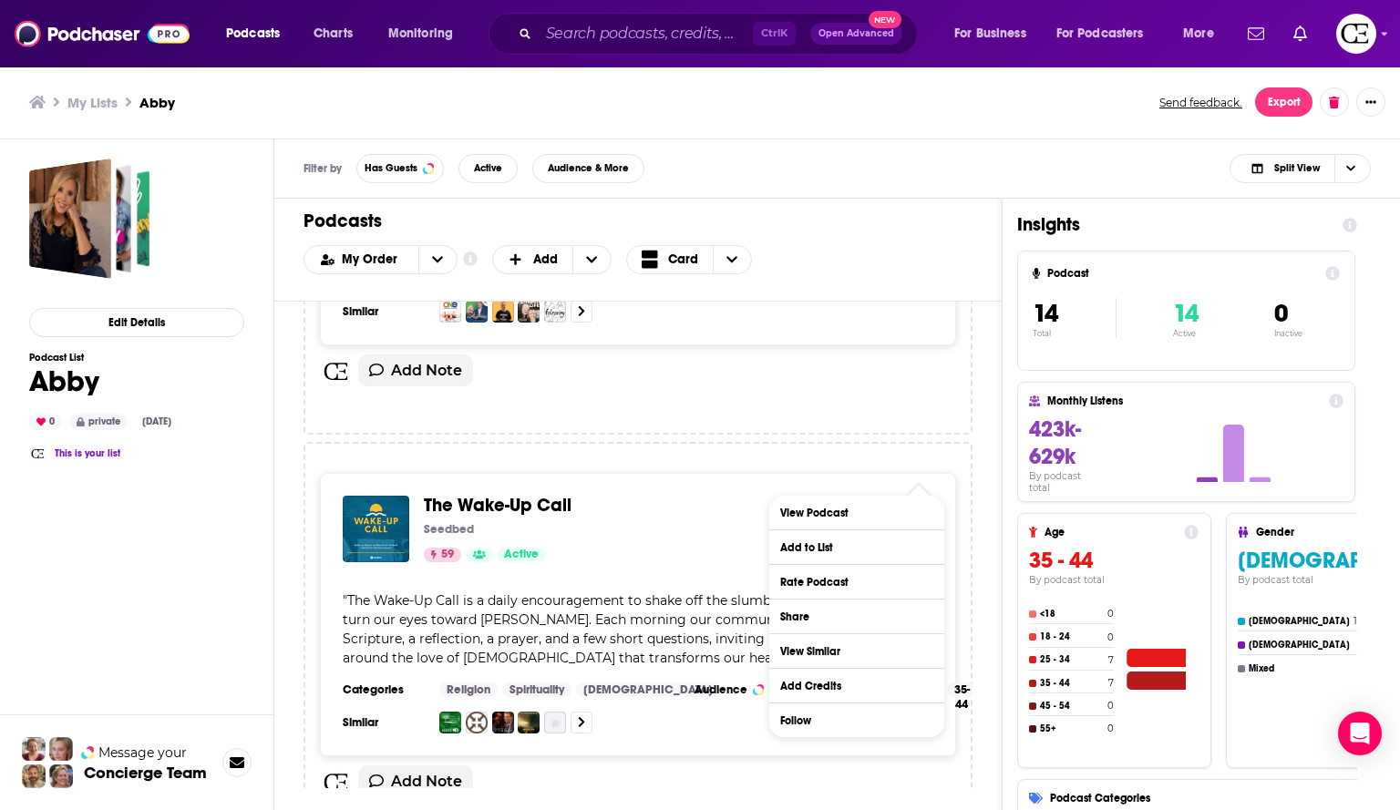
click at [915, 509] on icon "Show More Button" at bounding box center [918, 510] width 11 height 3
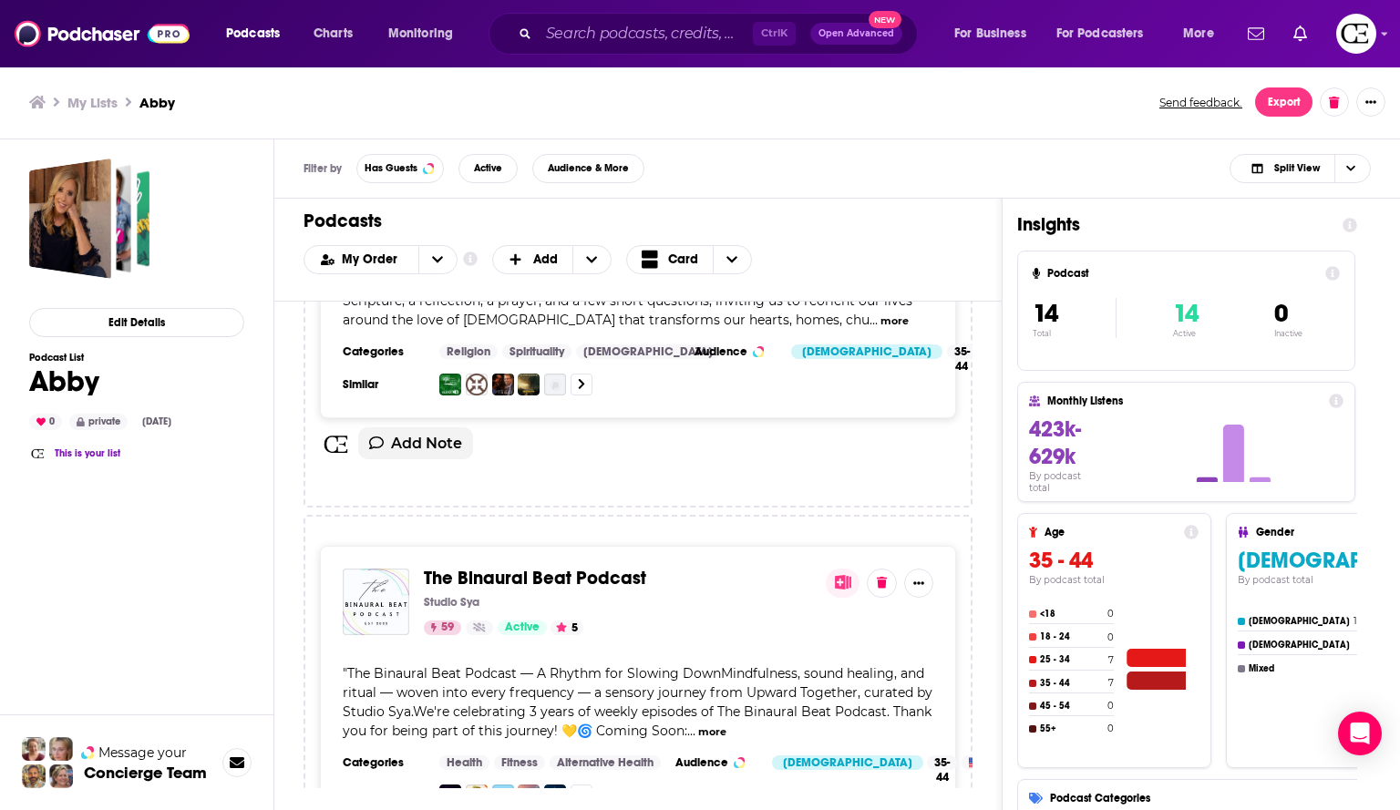
scroll to position [4775, 0]
click at [919, 577] on icon "Show More Button" at bounding box center [918, 582] width 11 height 11
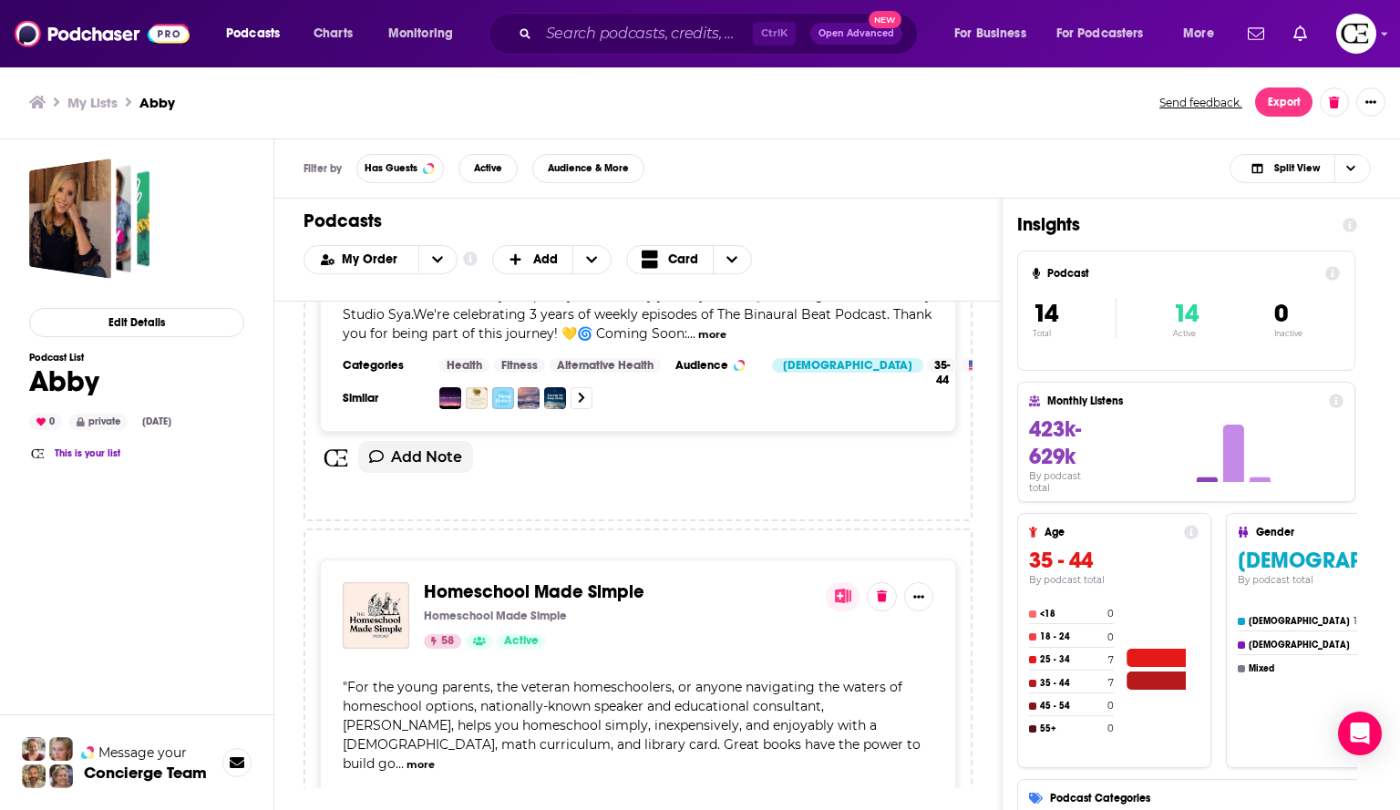
scroll to position [5285, 0]
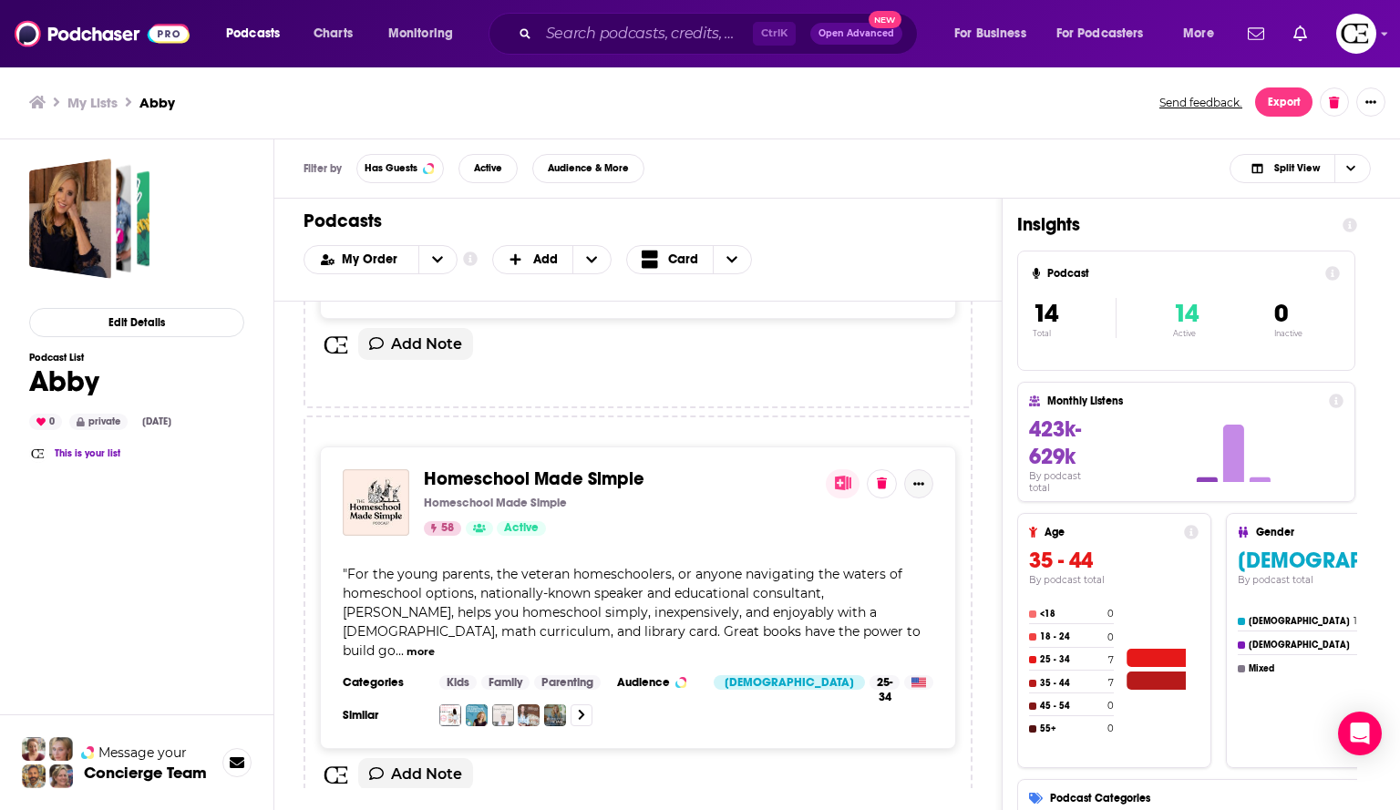
click at [924, 470] on button "Show More Button" at bounding box center [918, 484] width 29 height 29
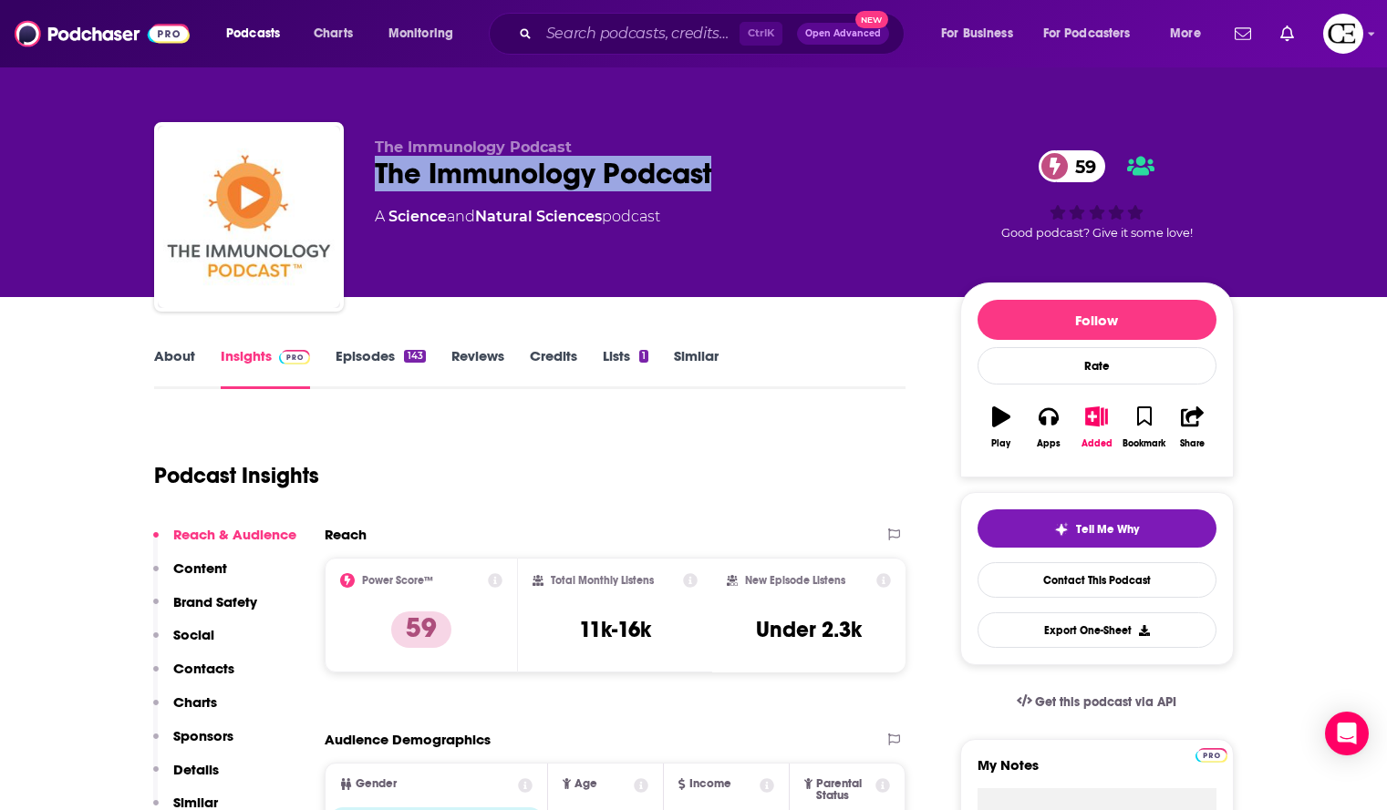
drag, startPoint x: 725, startPoint y: 166, endPoint x: 355, endPoint y: 175, distance: 370.3
click at [355, 175] on div "The Immunology Podcast The Immunology Podcast 59 A Science and Natural Sciences…" at bounding box center [693, 220] width 1079 height 197
copy h2 "The Immunology Podcast"
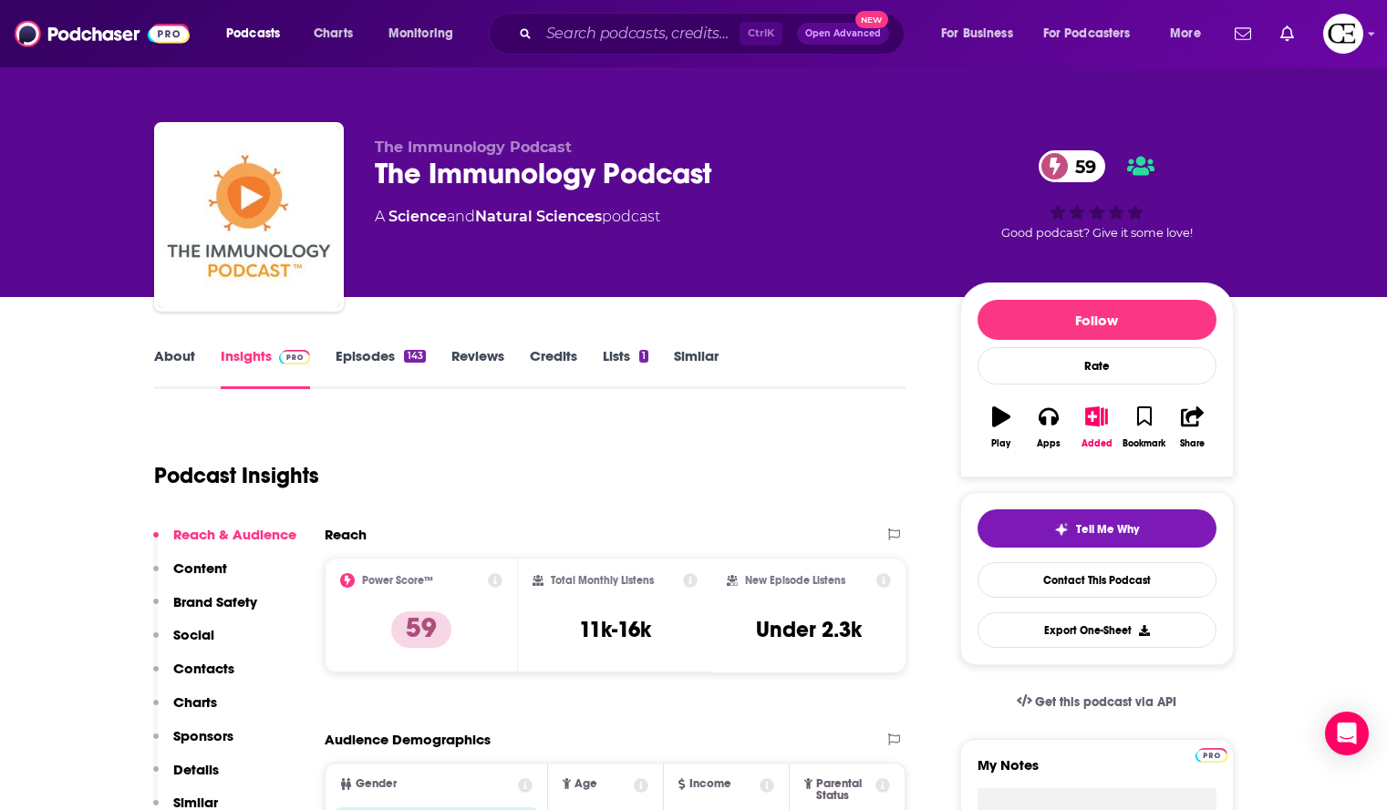
click at [515, 242] on div "The Immunology Podcast The Immunology Podcast 59 A Science and Natural Sciences…" at bounding box center [653, 212] width 556 height 146
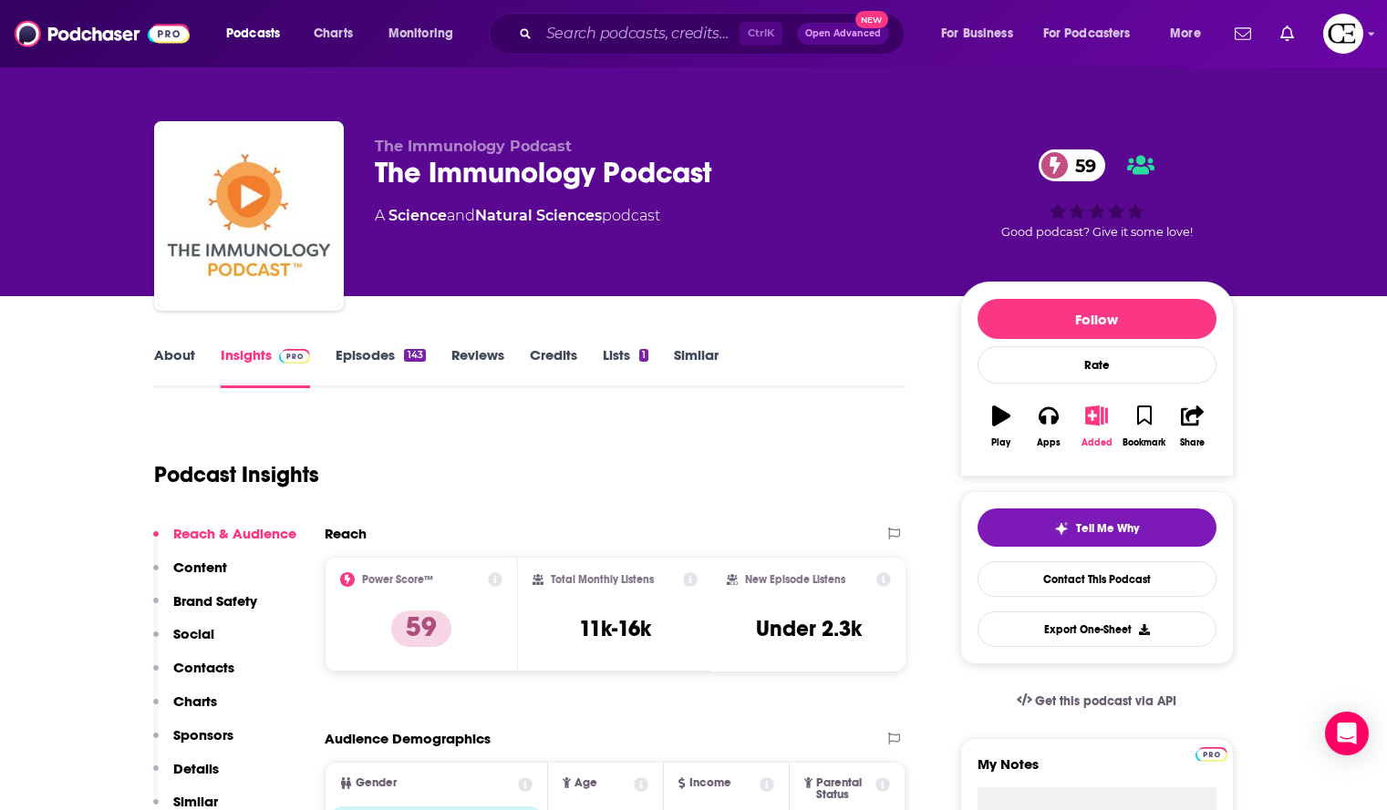
click at [1088, 420] on icon "button" at bounding box center [1096, 416] width 23 height 20
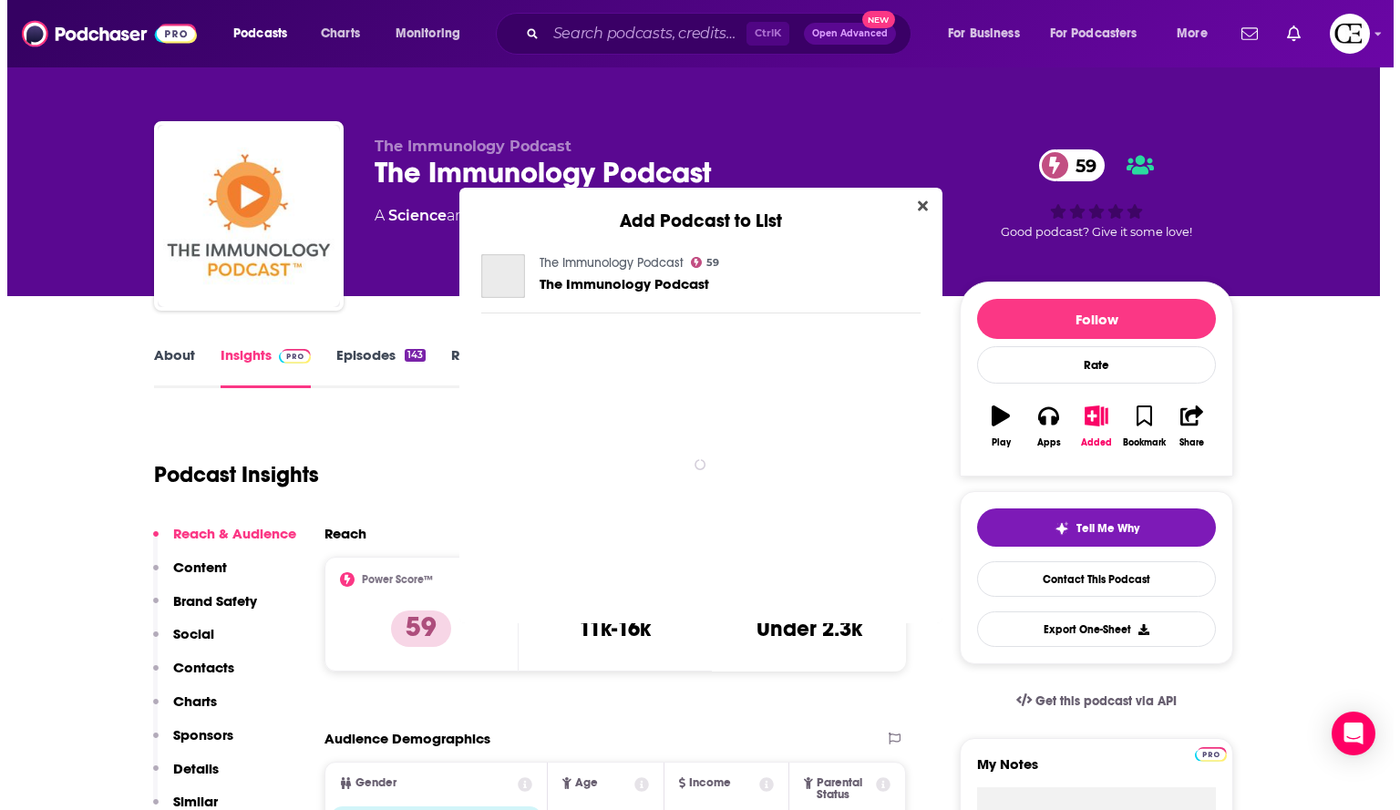
scroll to position [0, 0]
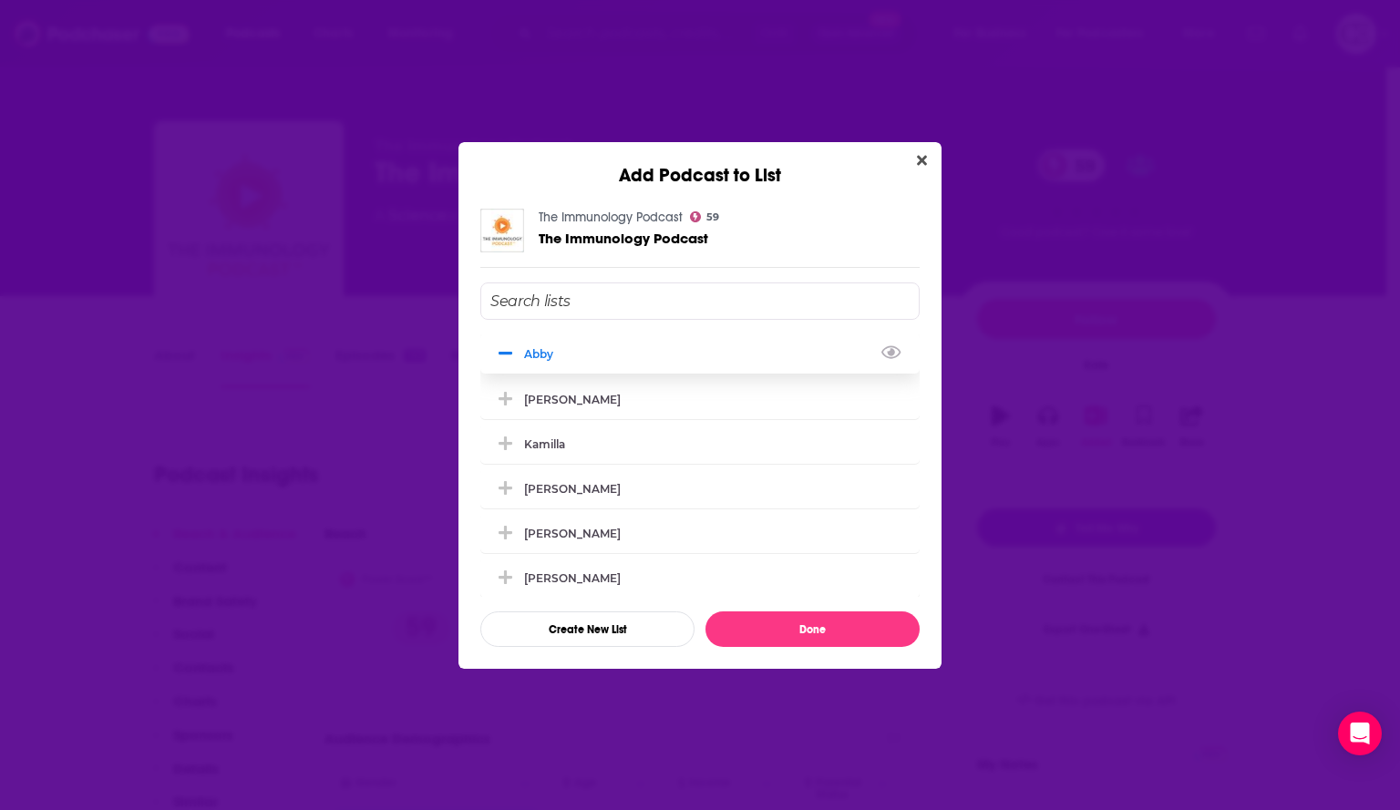
click at [505, 359] on icon "Add Podcast To List" at bounding box center [506, 354] width 14 height 16
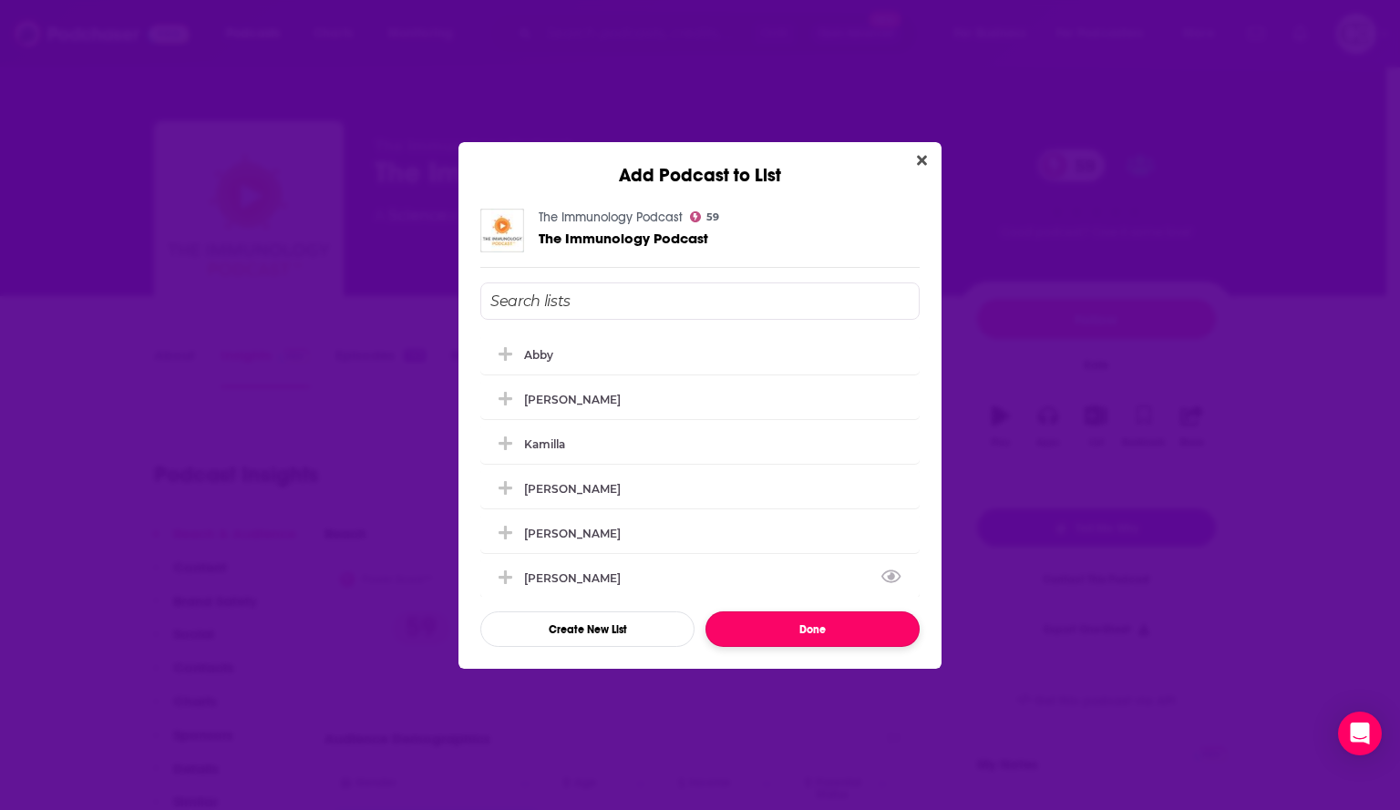
click at [769, 635] on button "Done" at bounding box center [813, 630] width 214 height 36
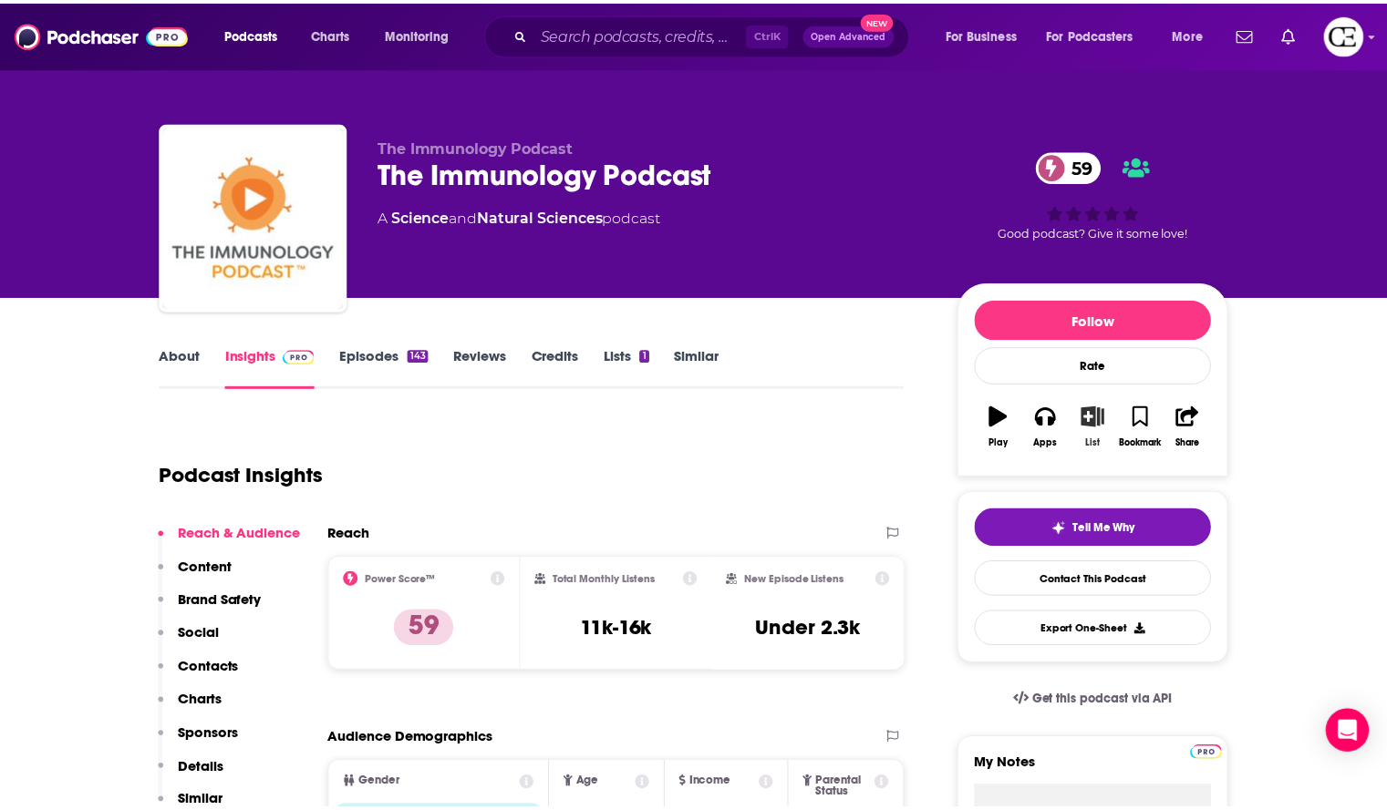
scroll to position [1, 0]
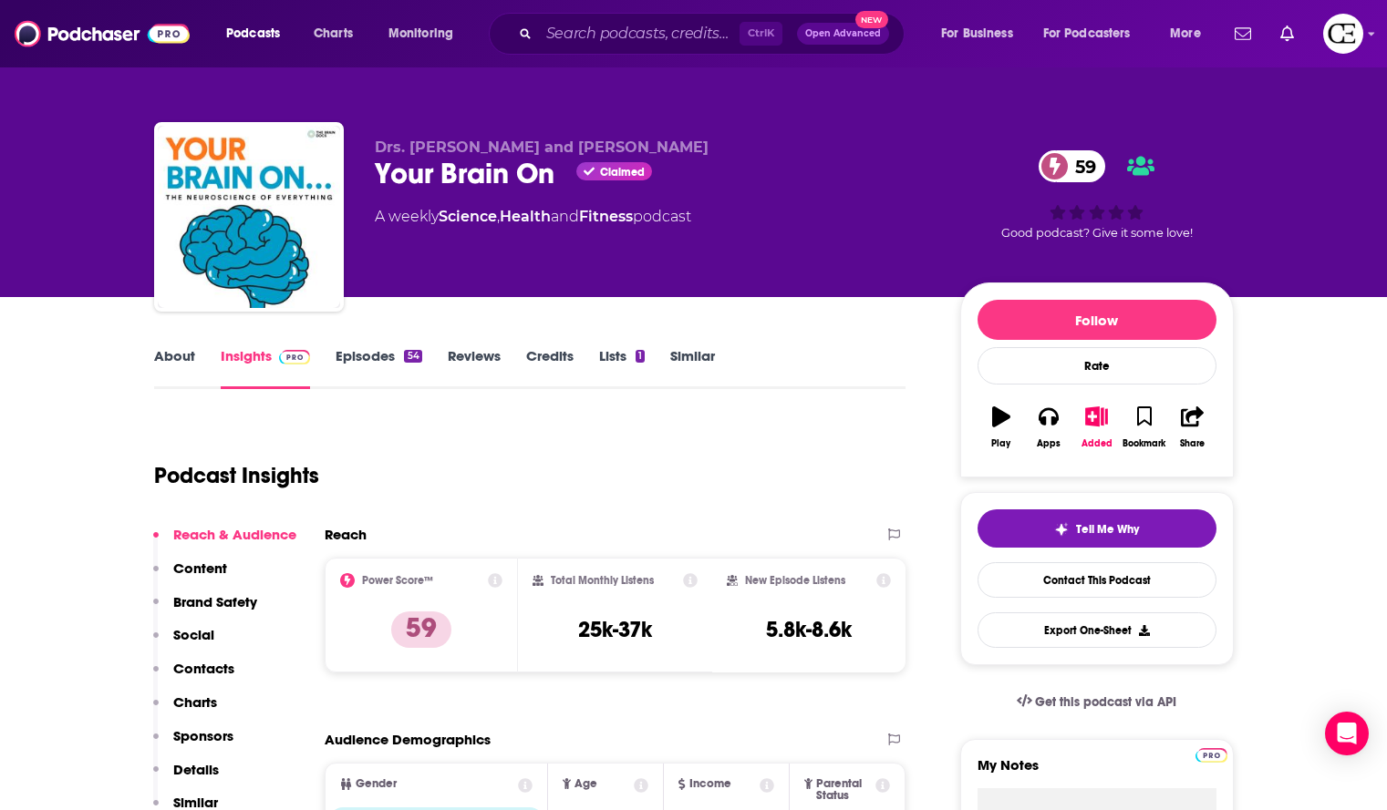
click at [604, 169] on span "Claimed" at bounding box center [622, 172] width 45 height 9
click at [508, 169] on div "Your Brain On Claimed 59" at bounding box center [653, 174] width 556 height 36
copy div "Your Brain On"
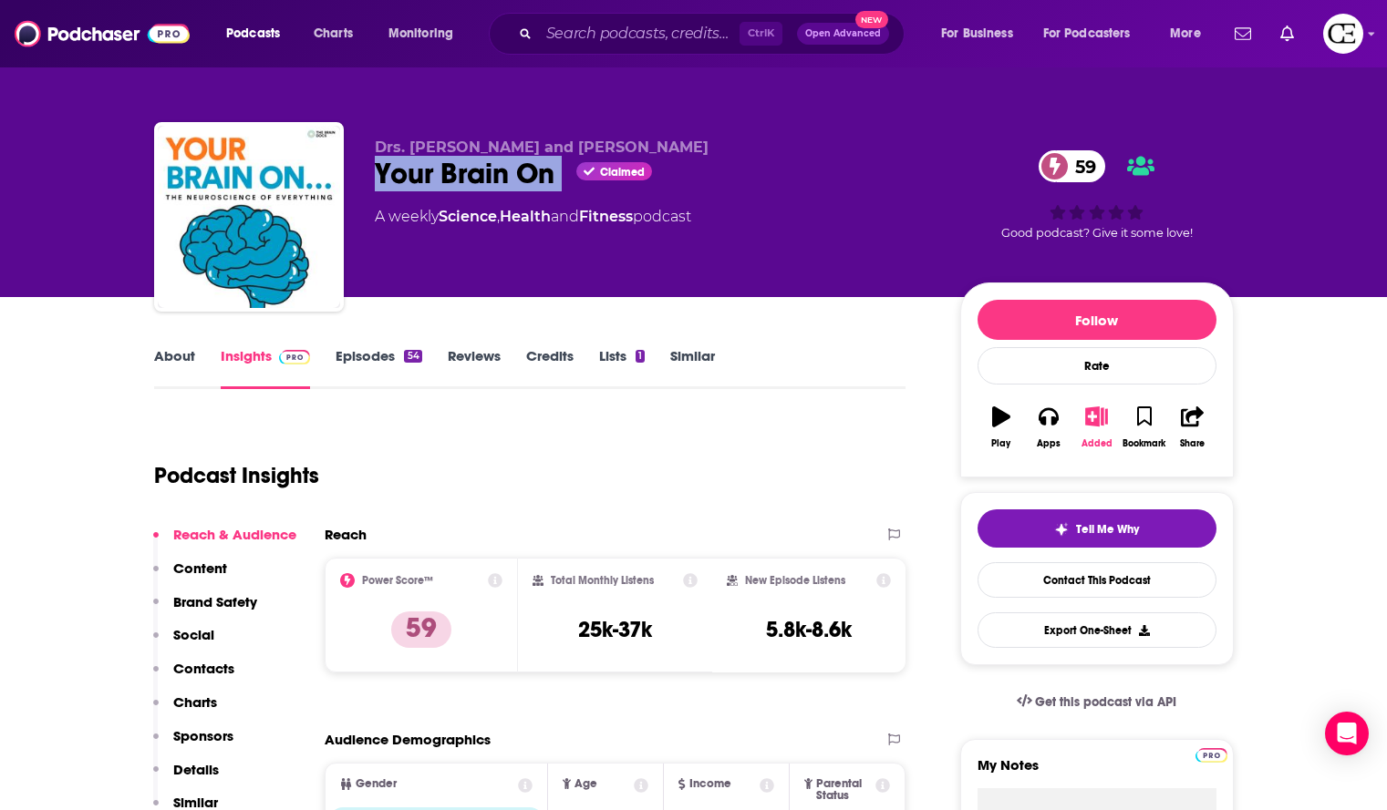
click at [1094, 419] on icon "button" at bounding box center [1096, 417] width 23 height 20
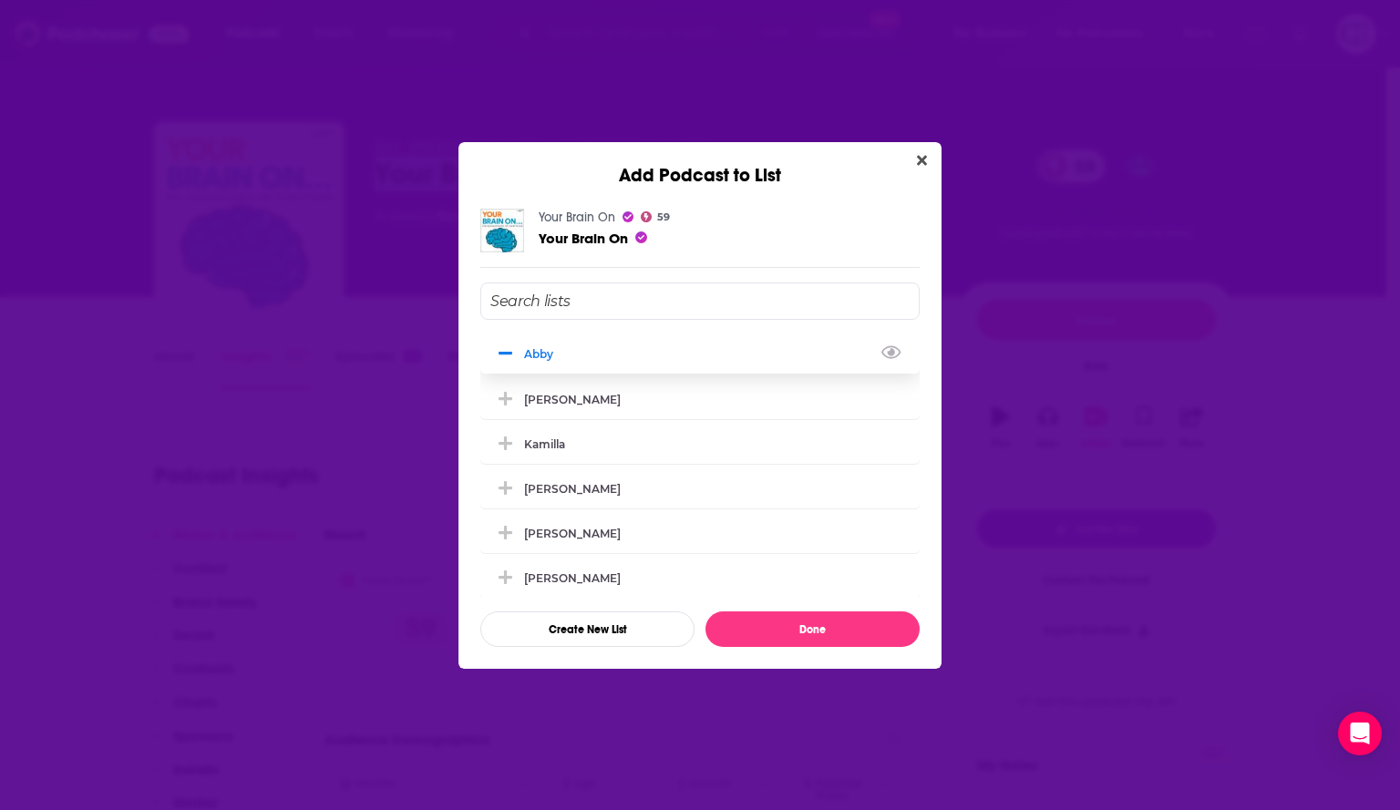
click at [509, 353] on icon "Add Podcast To List" at bounding box center [506, 353] width 14 height 3
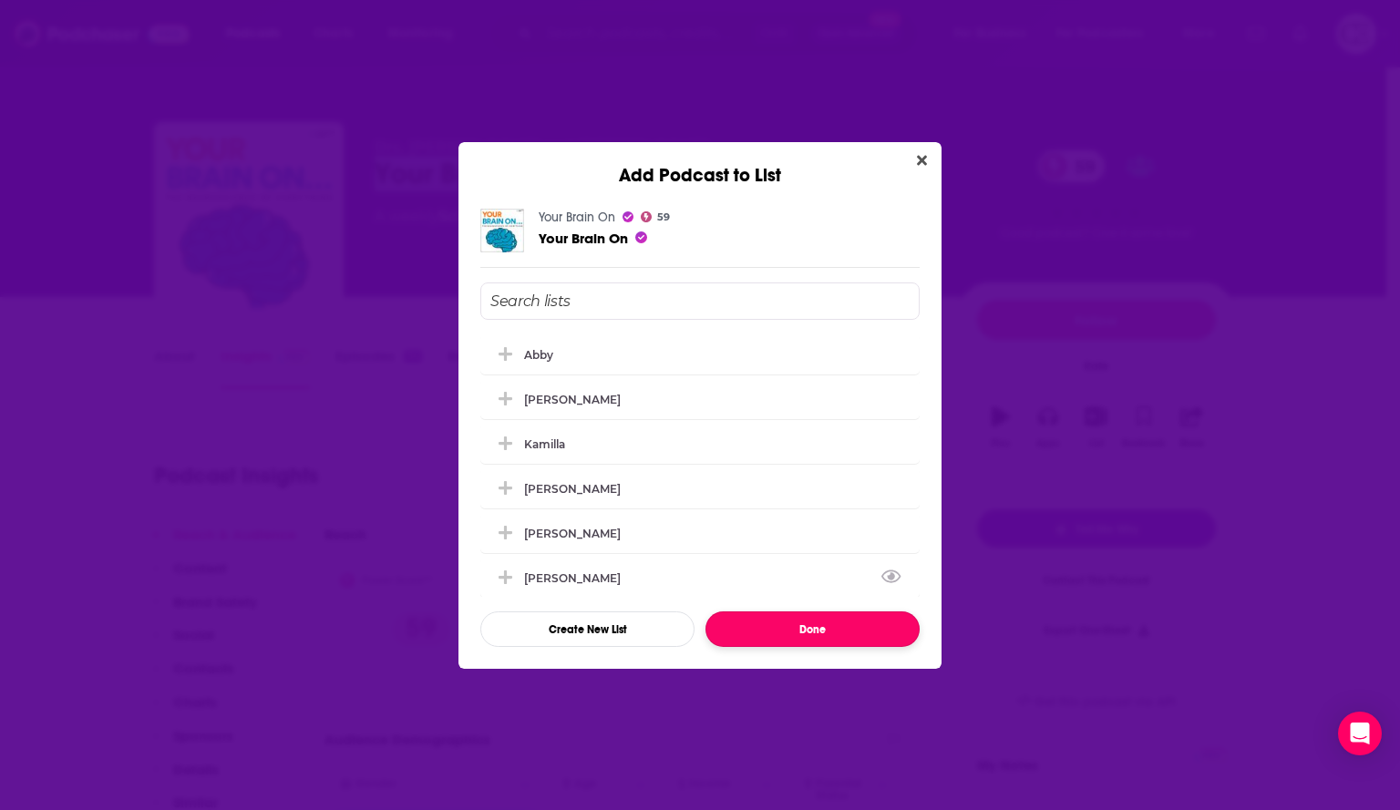
click at [793, 624] on button "Done" at bounding box center [813, 630] width 214 height 36
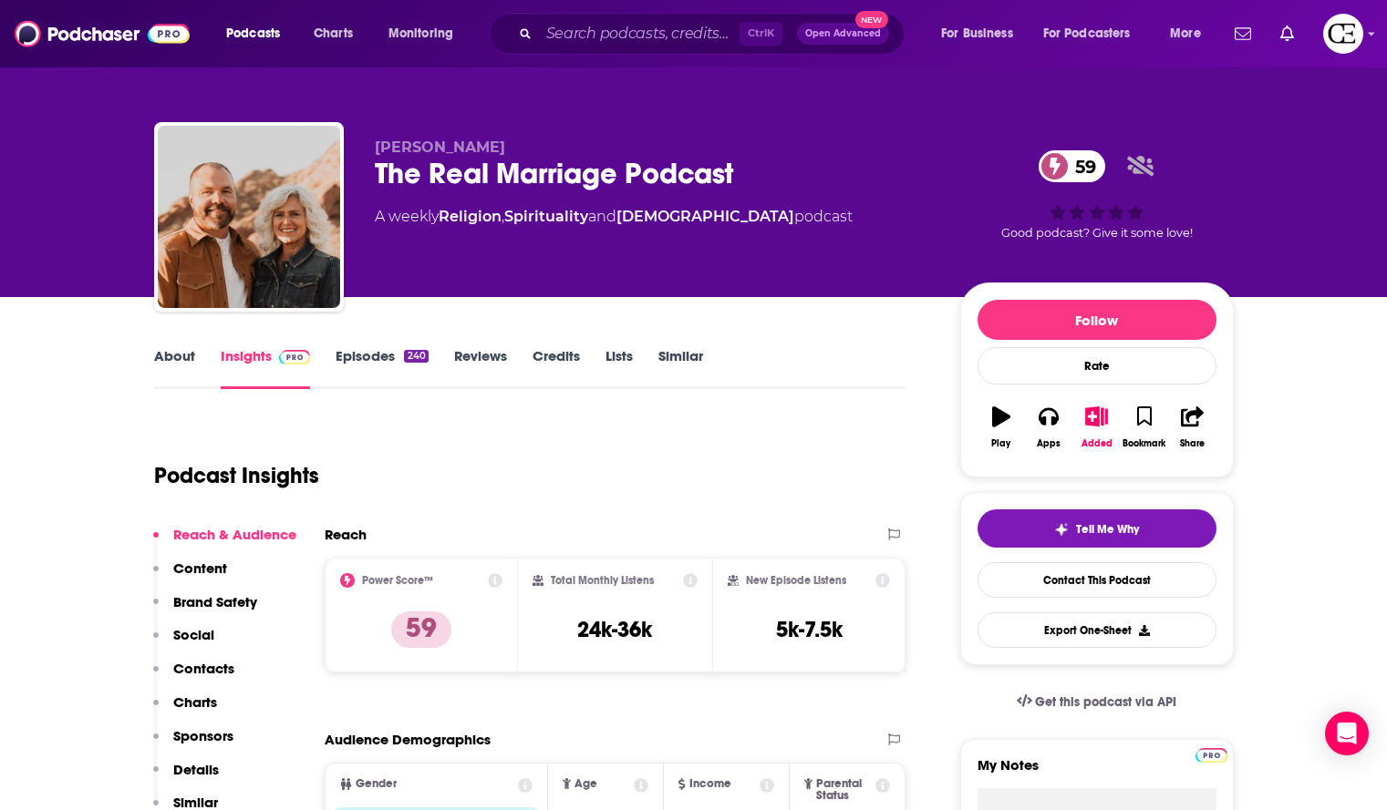
click at [750, 176] on div "The Real Marriage Podcast 59" at bounding box center [653, 174] width 556 height 36
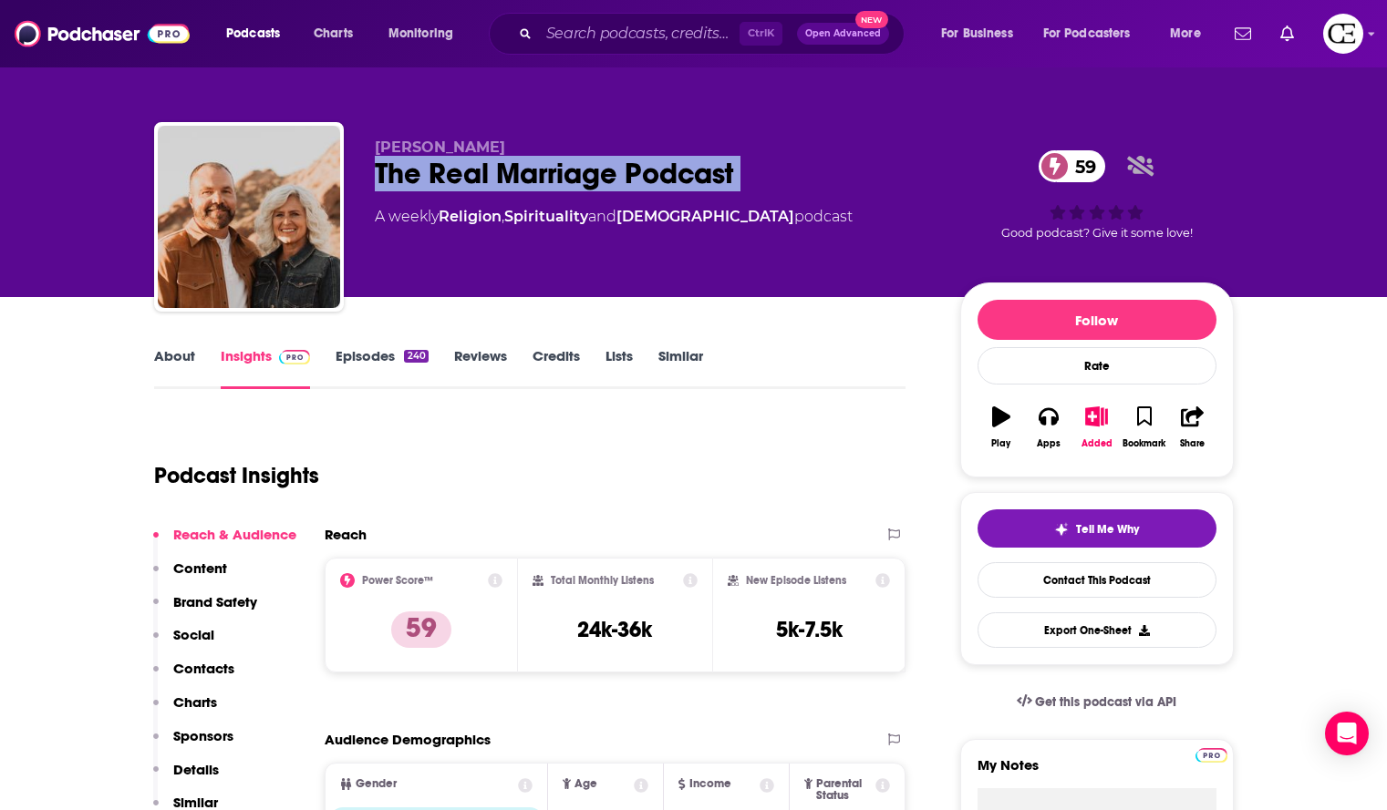
click at [750, 176] on div "The Real Marriage Podcast 59" at bounding box center [653, 174] width 556 height 36
copy div "The Real Marriage Podcast 59"
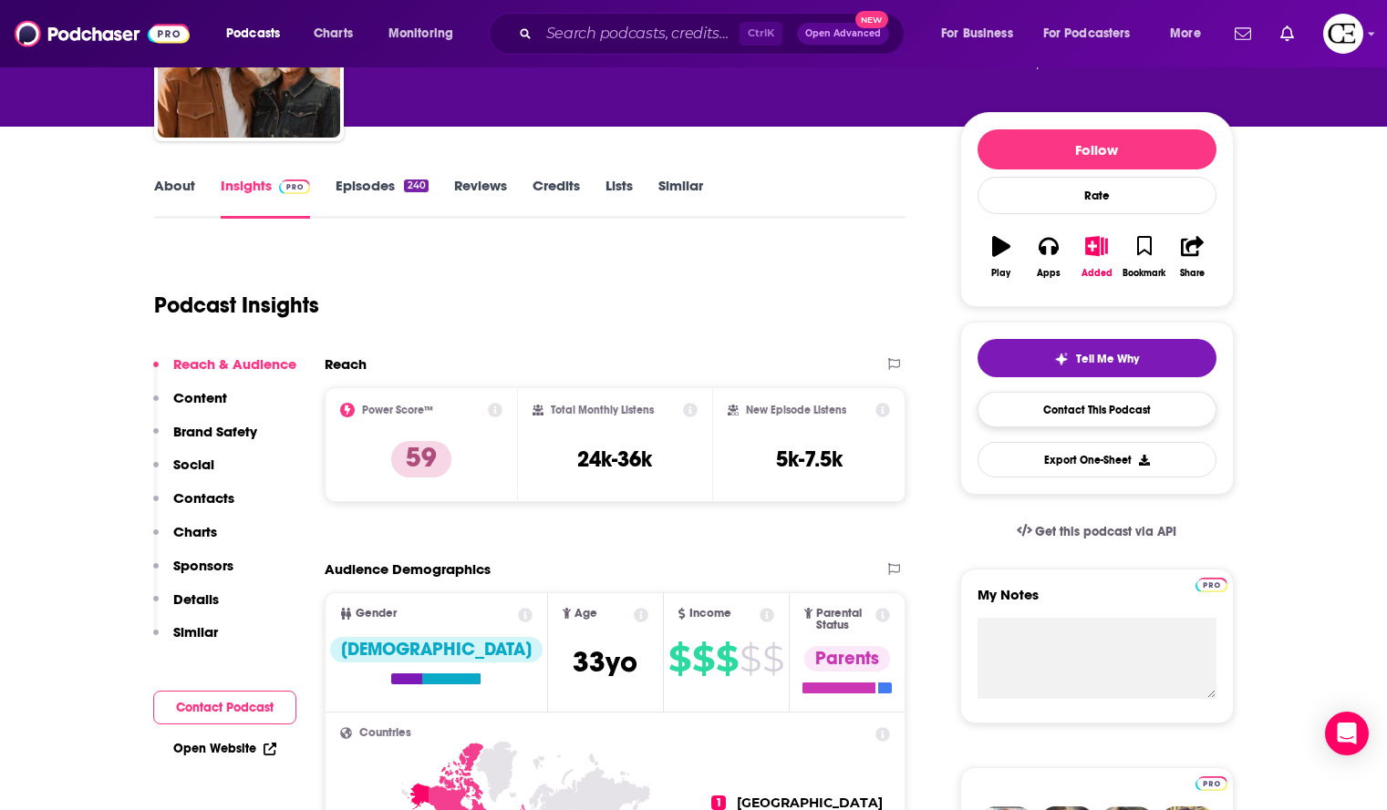
scroll to position [170, 0]
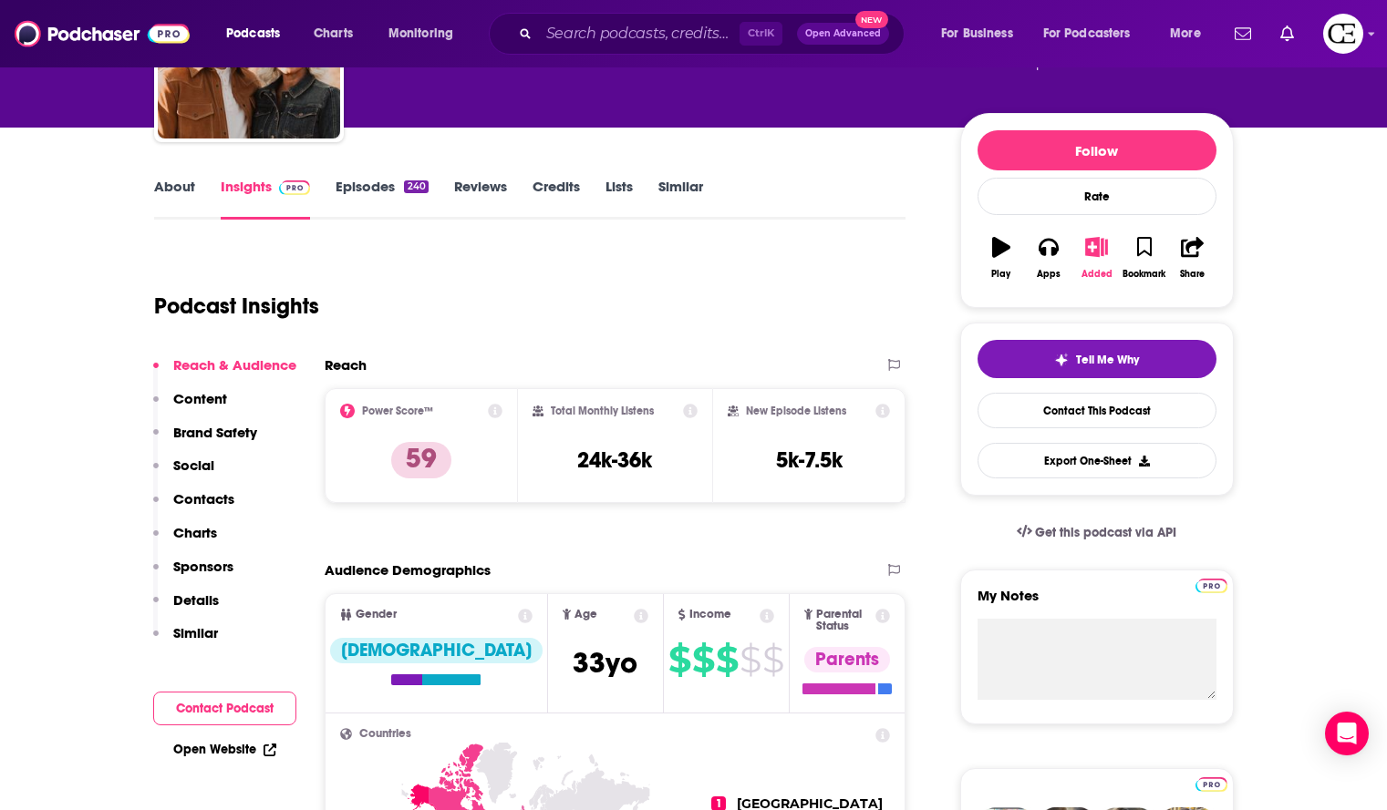
click at [1094, 250] on icon "button" at bounding box center [1096, 247] width 23 height 20
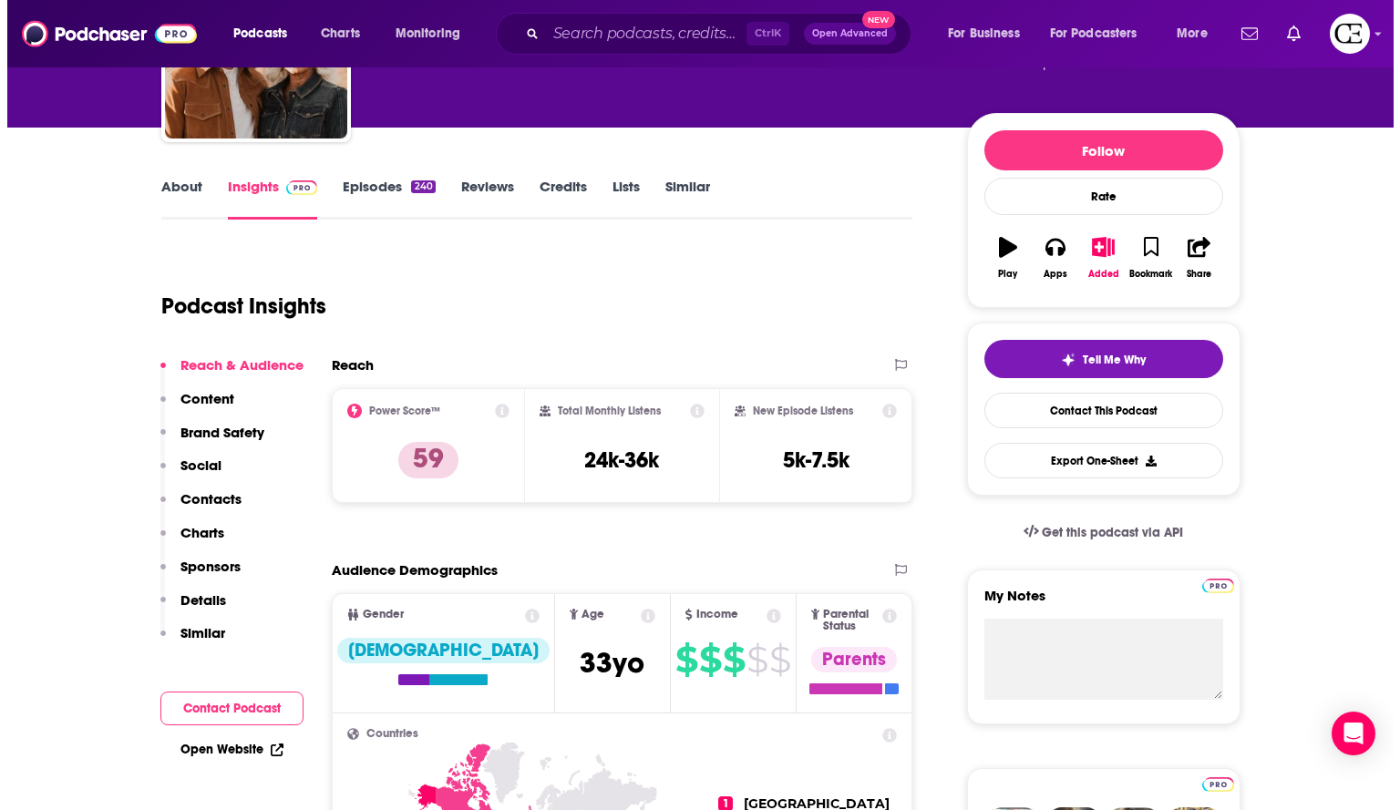
scroll to position [0, 0]
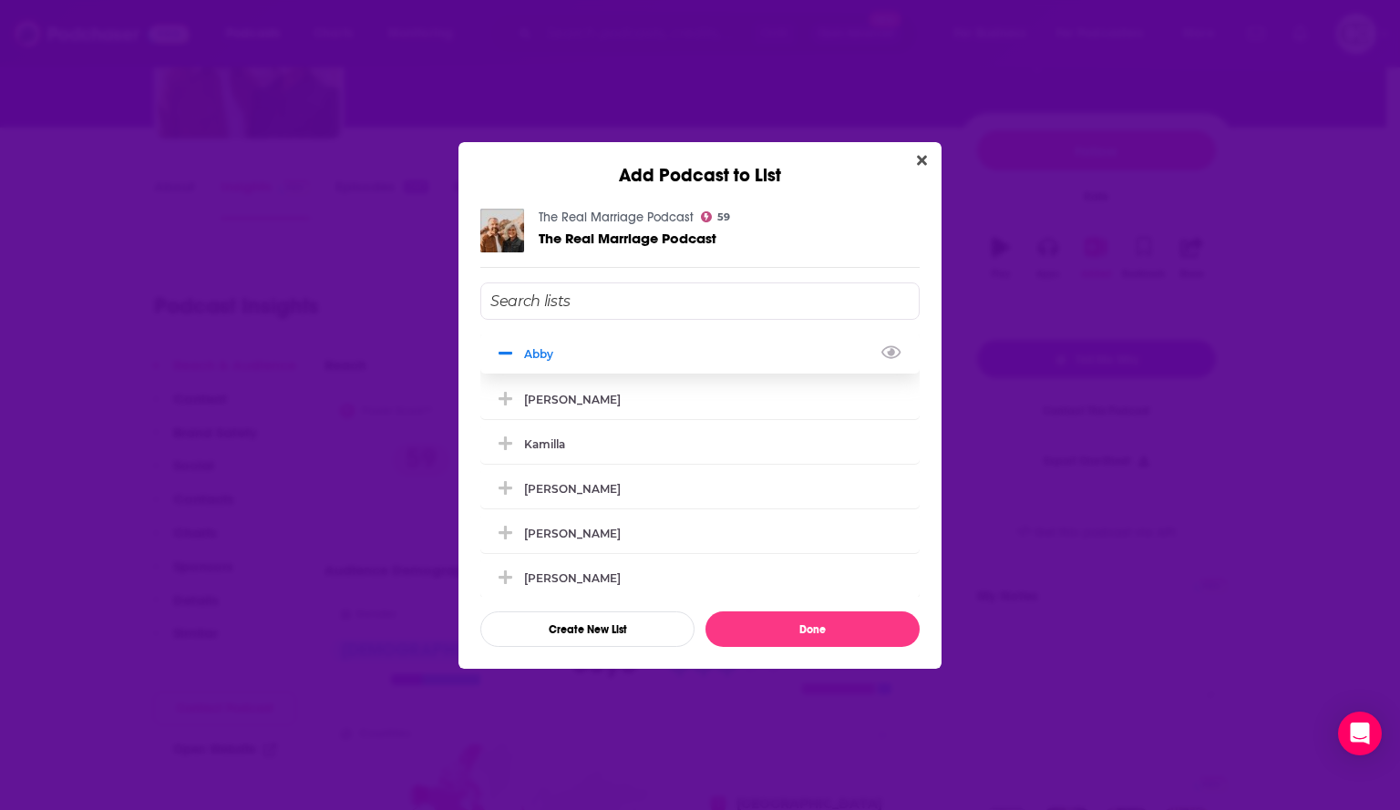
click at [500, 347] on icon "Add Podcast To List" at bounding box center [506, 354] width 14 height 16
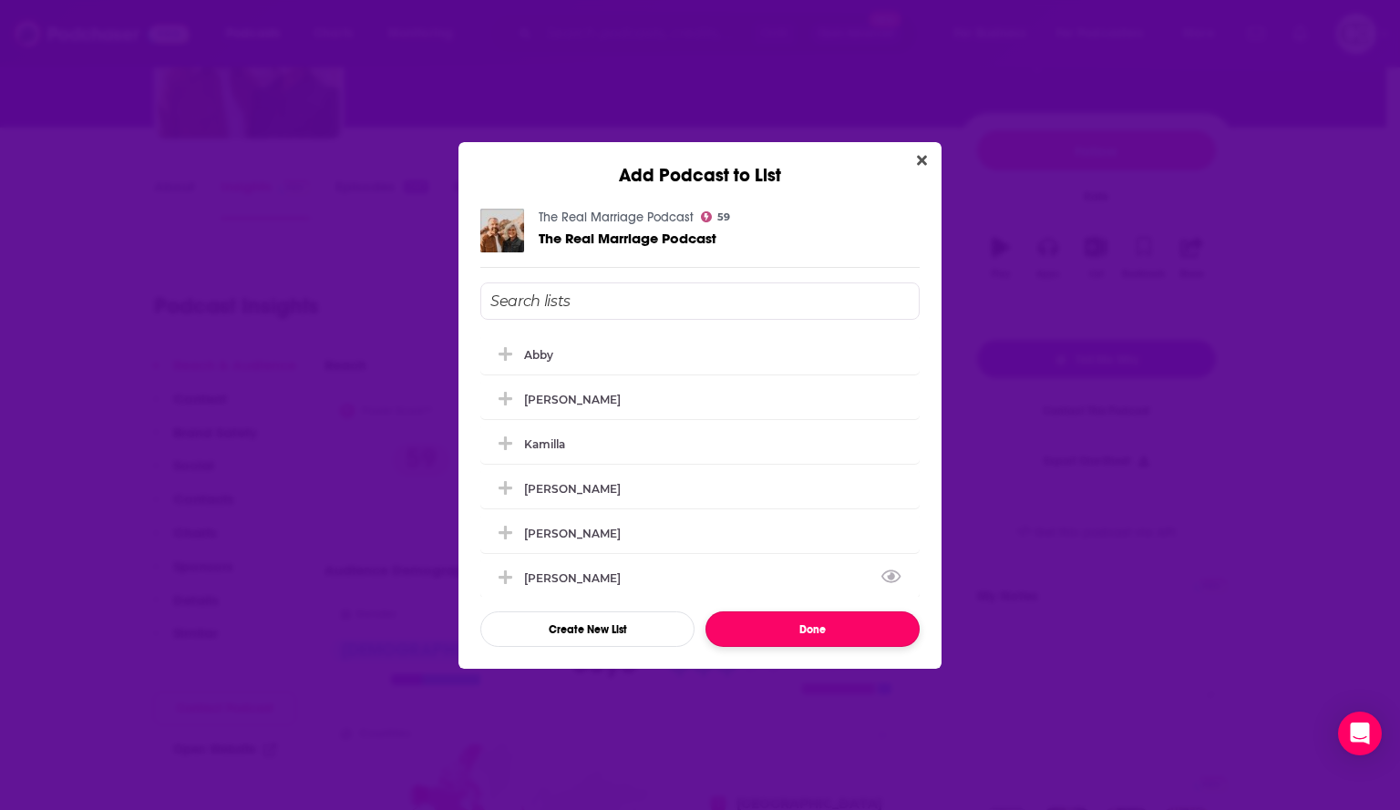
click at [771, 629] on button "Done" at bounding box center [813, 630] width 214 height 36
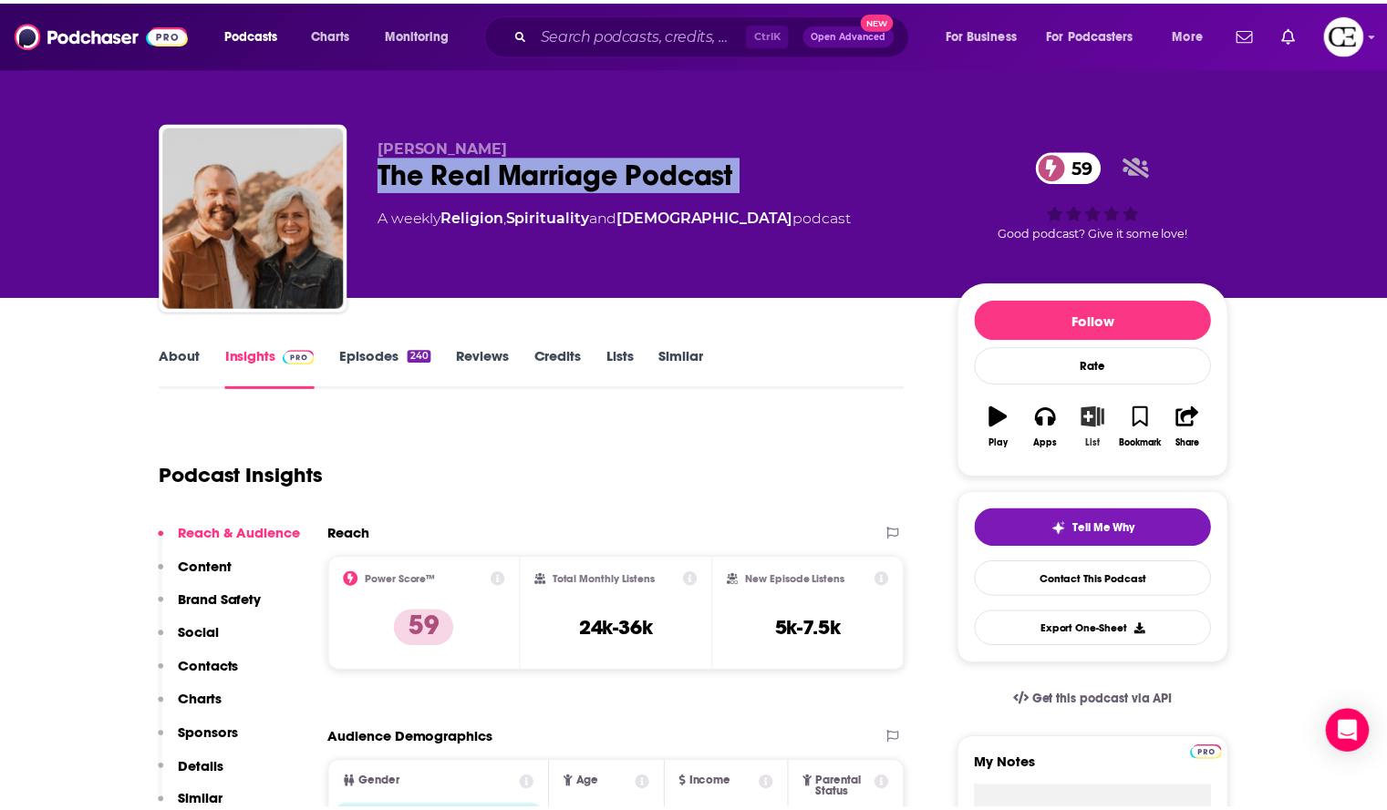
scroll to position [170, 0]
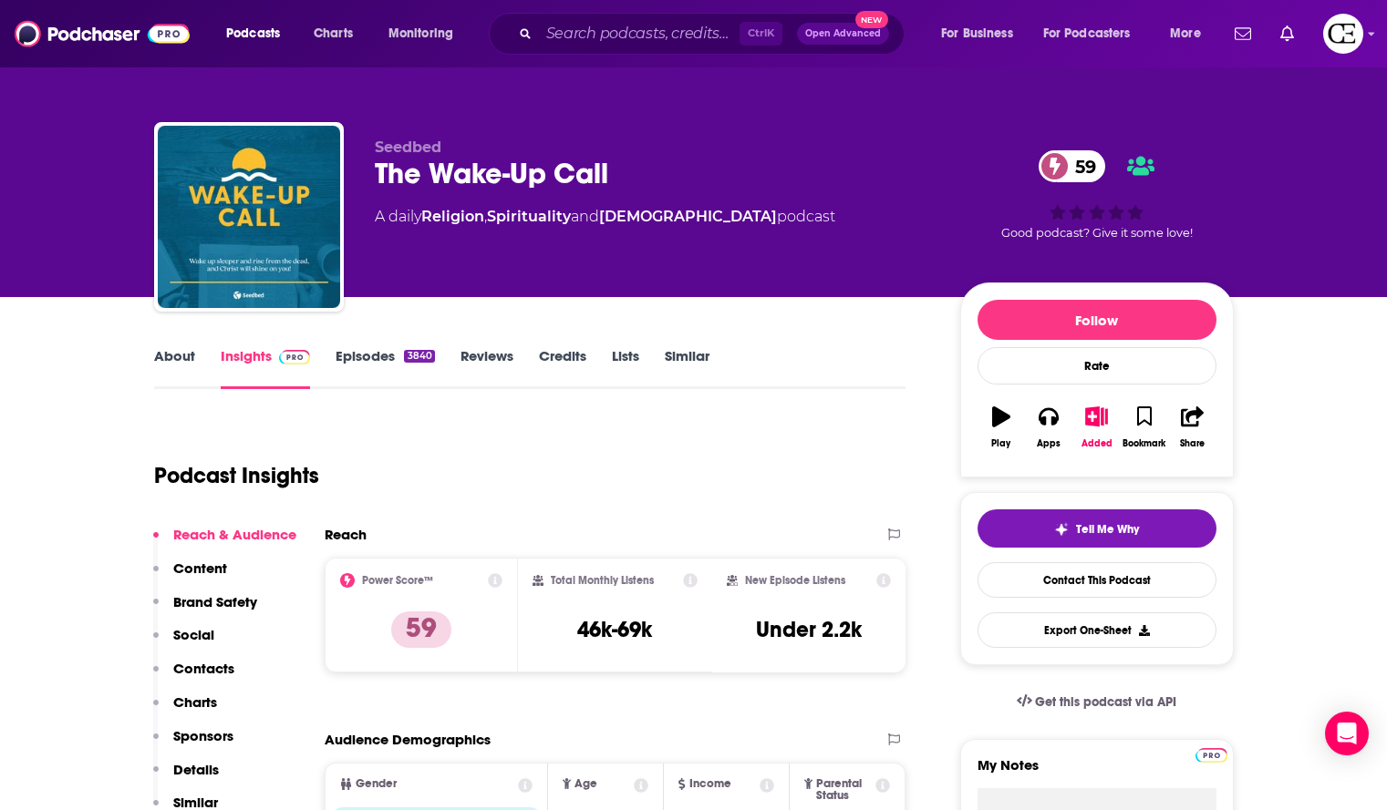
click at [625, 190] on div "The Wake-Up Call 59" at bounding box center [653, 174] width 556 height 36
copy div "The Wake-Up Call 59"
click at [439, 516] on div "Podcast Insights" at bounding box center [530, 472] width 752 height 108
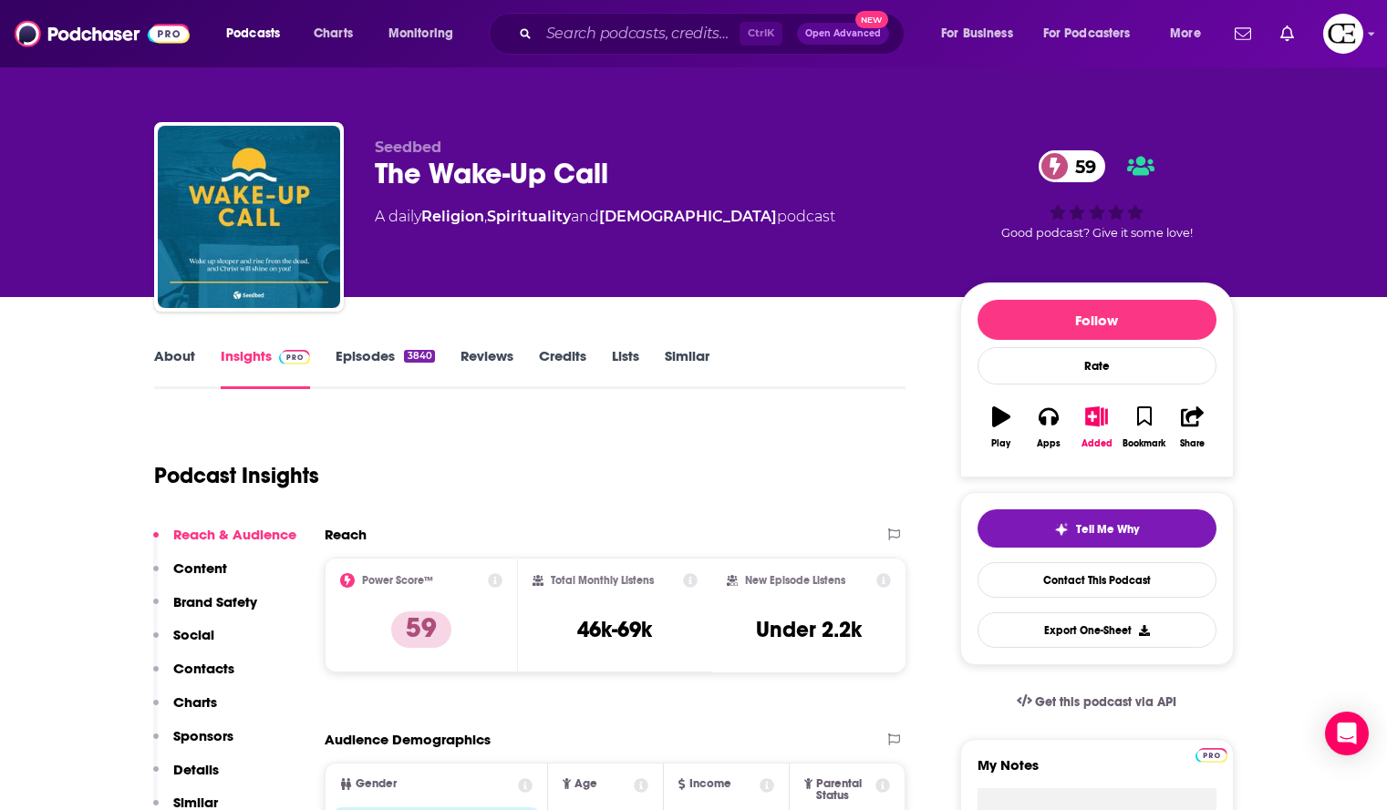
scroll to position [2, 0]
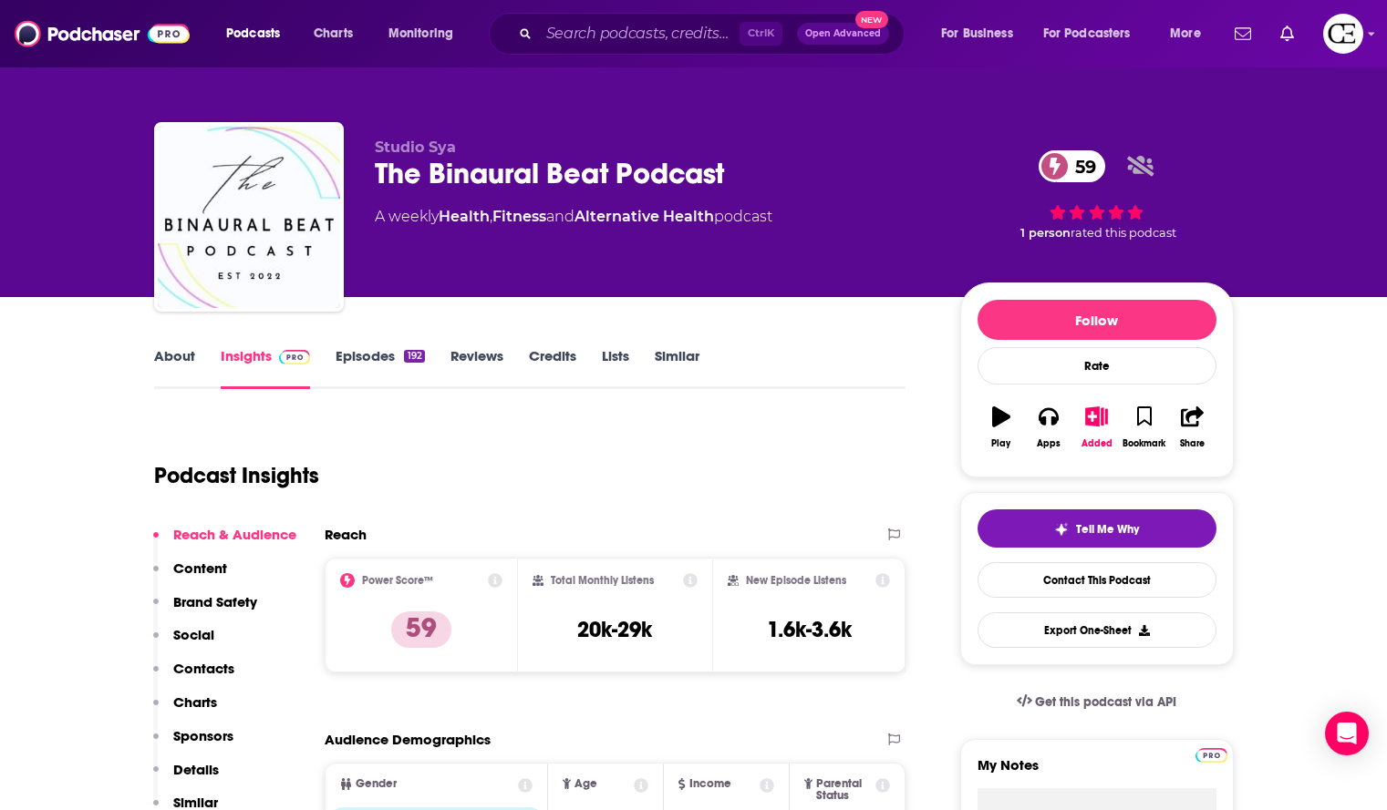
click at [737, 168] on div "The Binaural Beat Podcast 59" at bounding box center [653, 174] width 556 height 36
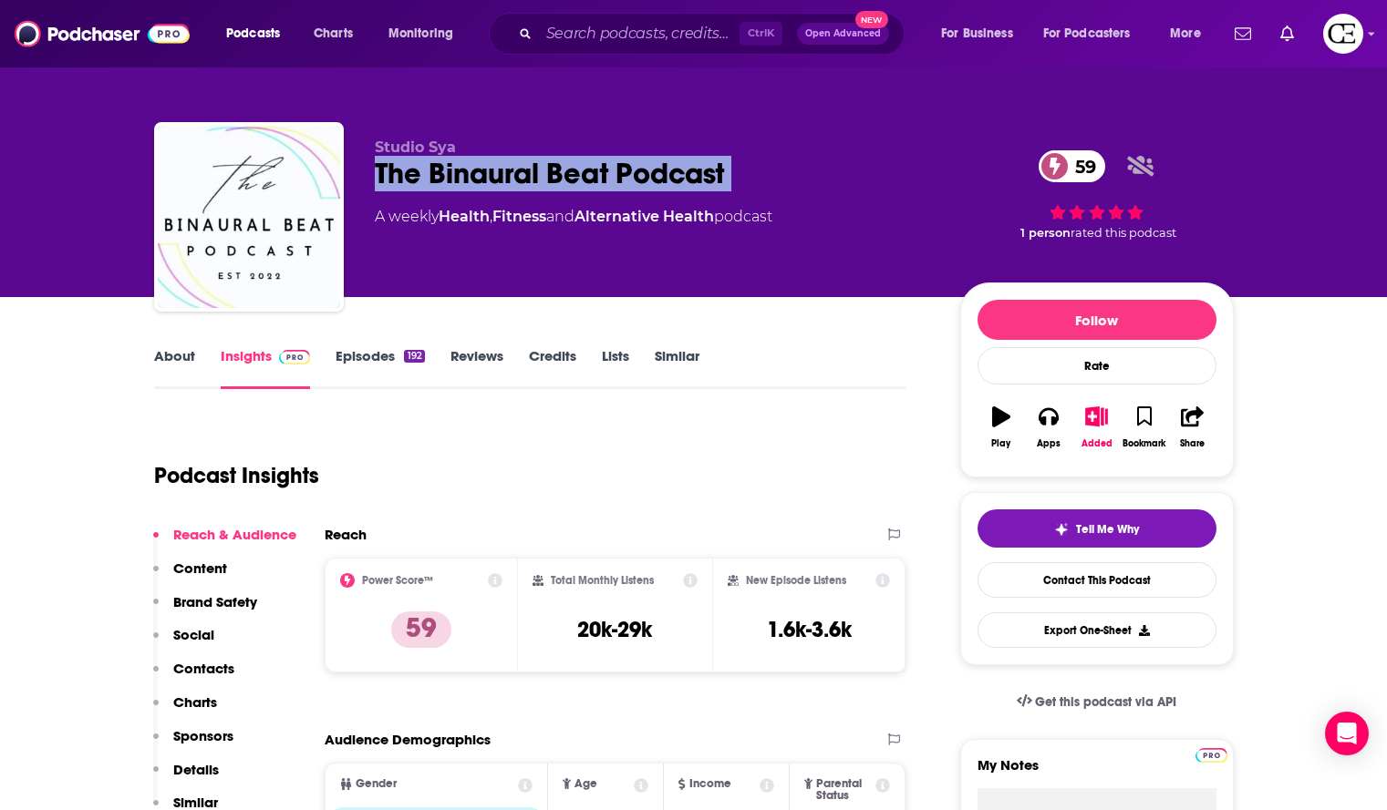
click at [737, 168] on div "The Binaural Beat Podcast 59" at bounding box center [653, 174] width 556 height 36
copy div "The Binaural Beat Podcast 59"
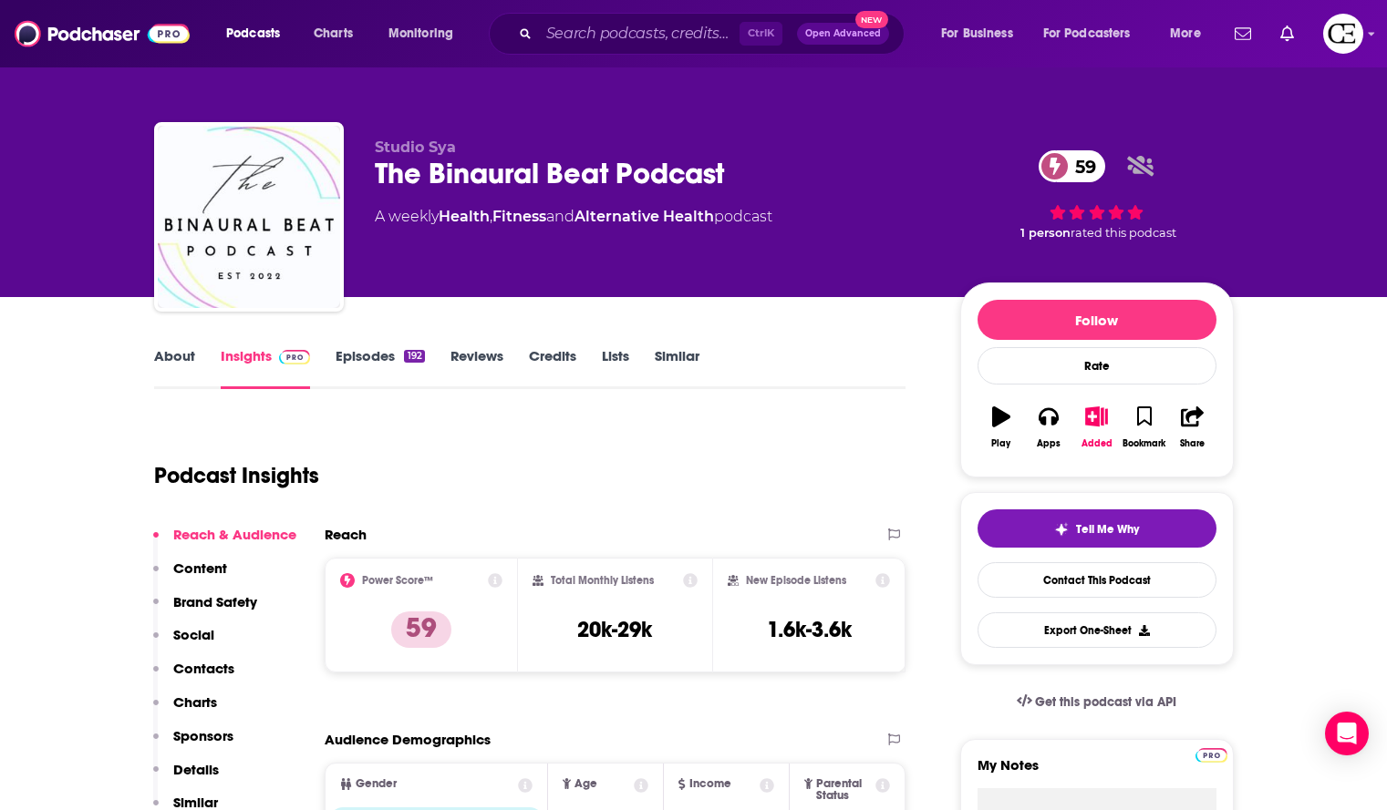
click at [564, 451] on div "Podcast Insights" at bounding box center [523, 464] width 738 height 93
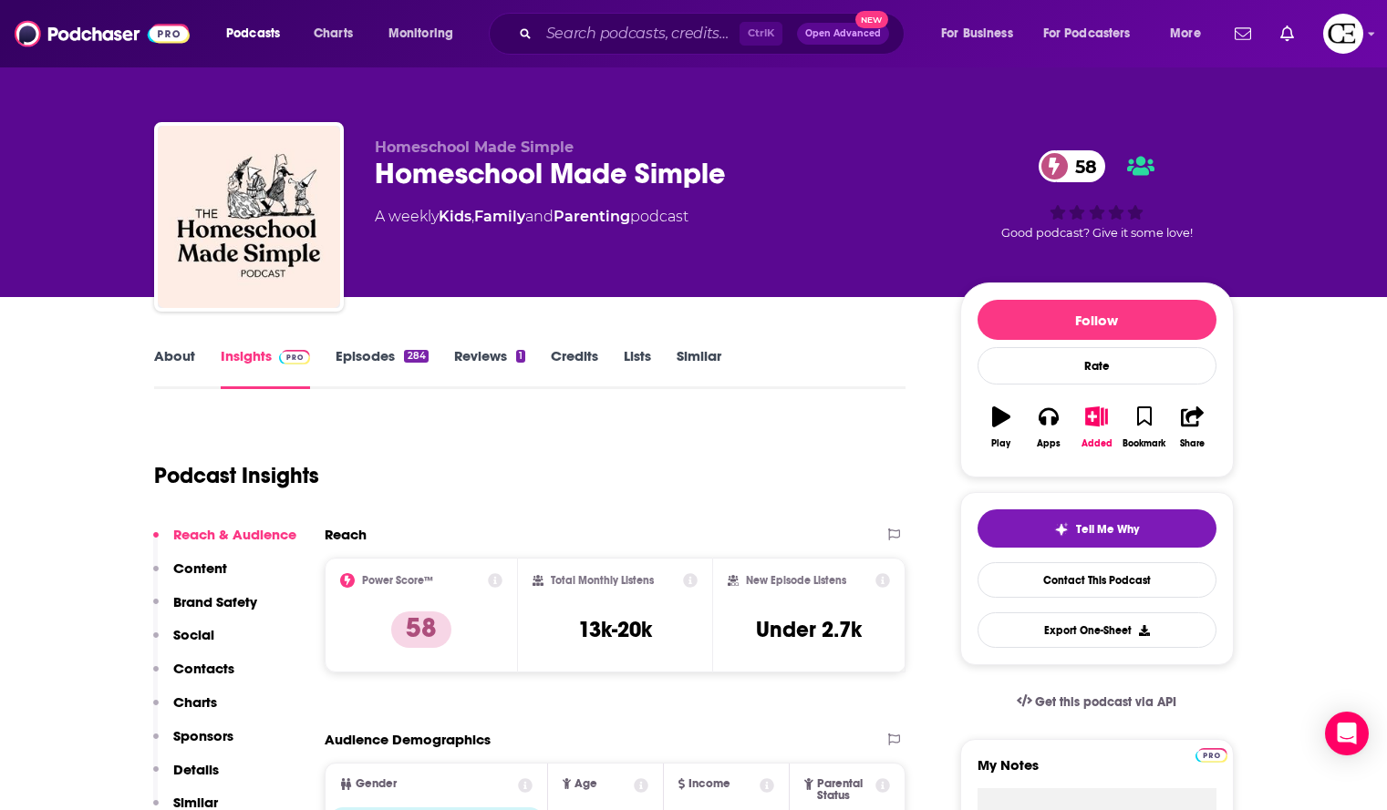
click at [769, 172] on div "Homeschool Made Simple 58" at bounding box center [653, 174] width 556 height 36
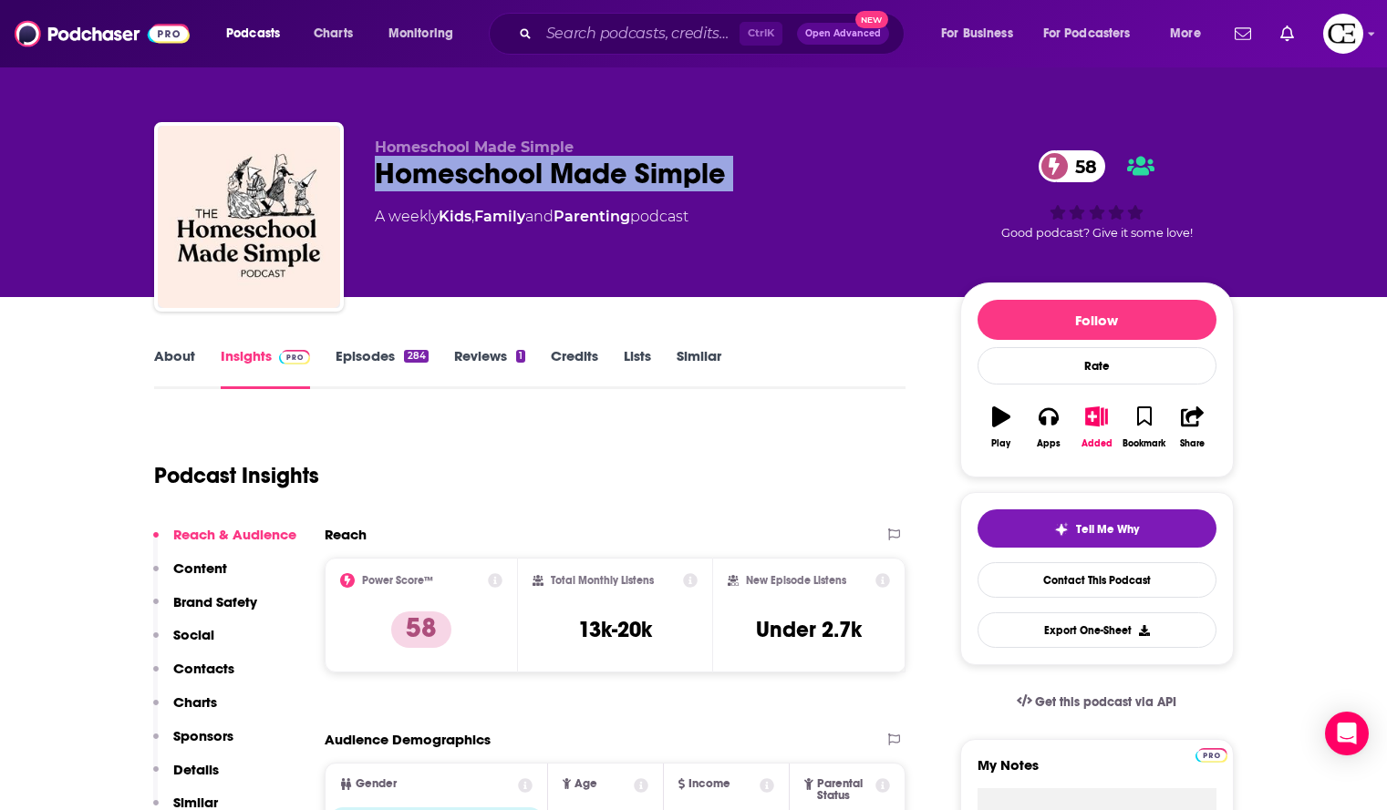
click at [769, 172] on div "Homeschool Made Simple 58" at bounding box center [653, 174] width 556 height 36
copy div "Homeschool Made Simple 58"
